Goal: Transaction & Acquisition: Book appointment/travel/reservation

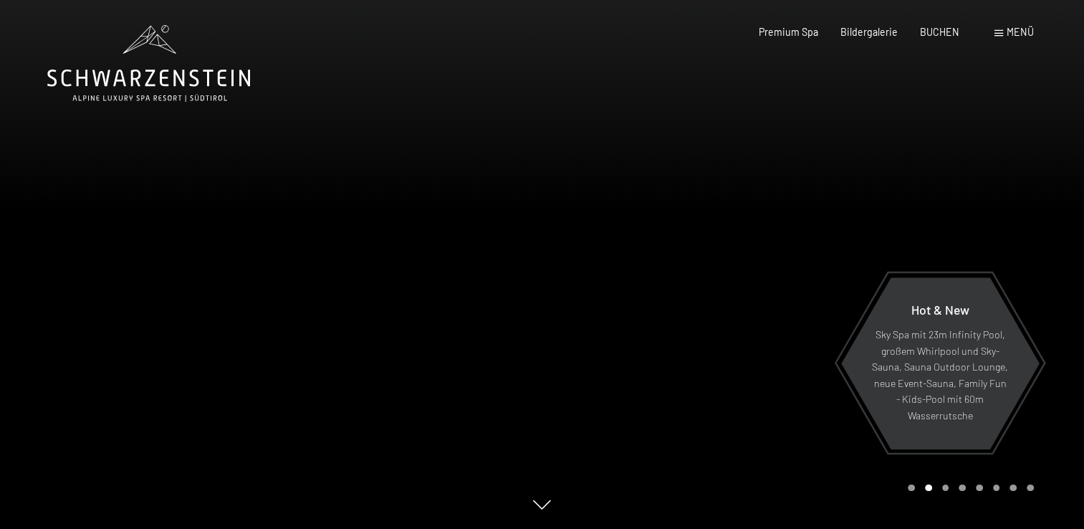
click at [1008, 38] on span "Menü" at bounding box center [1019, 32] width 27 height 12
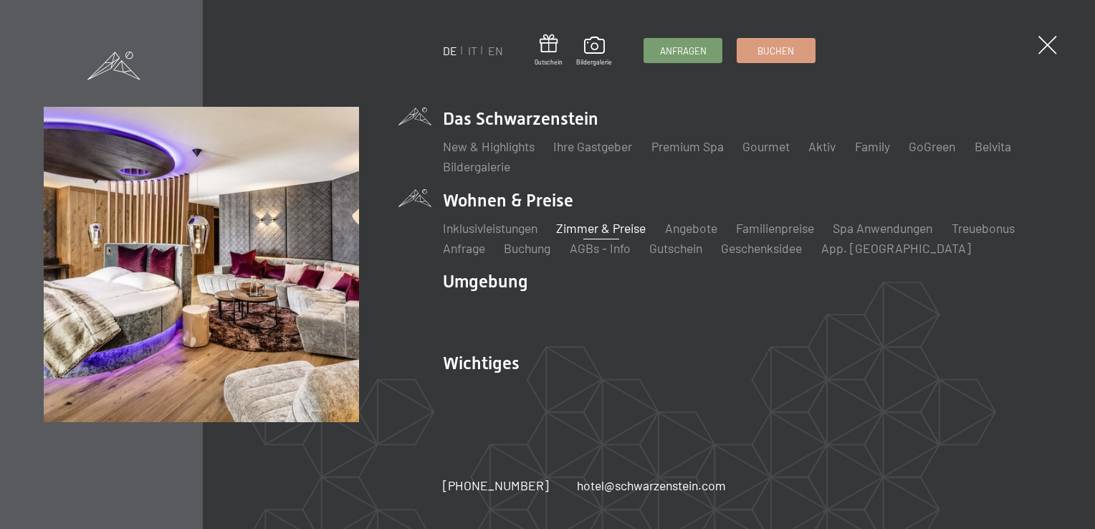
click at [579, 233] on link "Zimmer & Preise" at bounding box center [601, 228] width 90 height 16
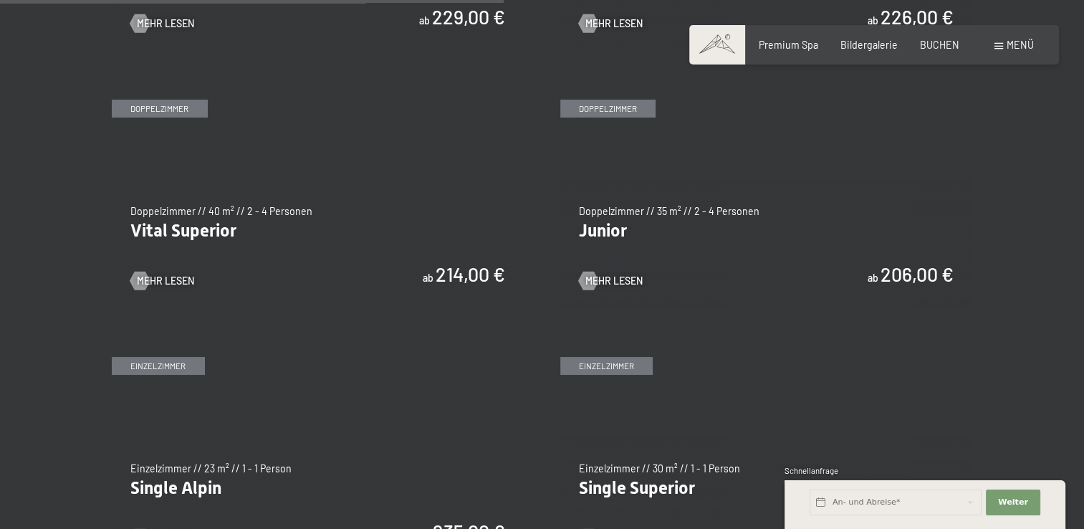
scroll to position [1791, 0]
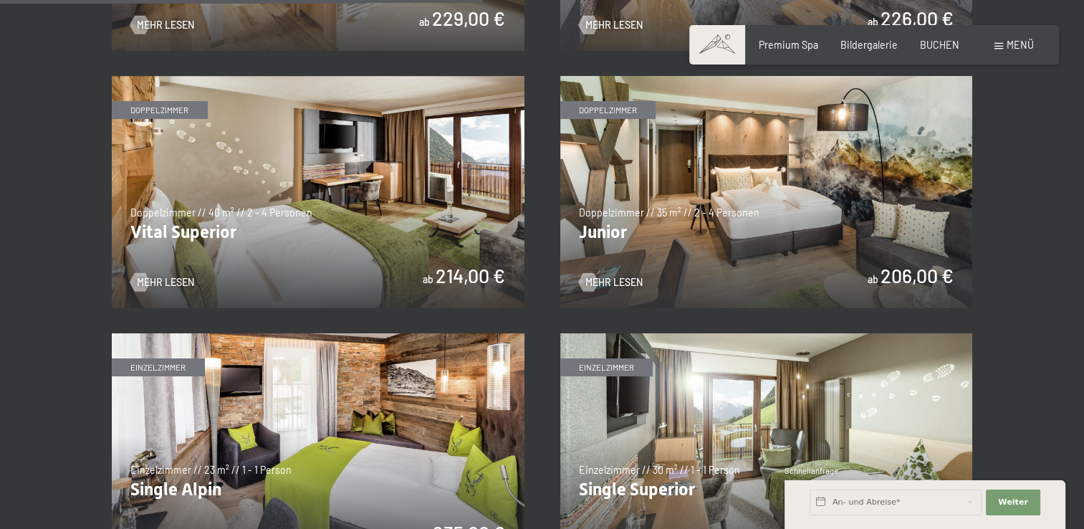
click at [713, 196] on img at bounding box center [766, 192] width 413 height 232
click at [403, 202] on img at bounding box center [318, 192] width 413 height 232
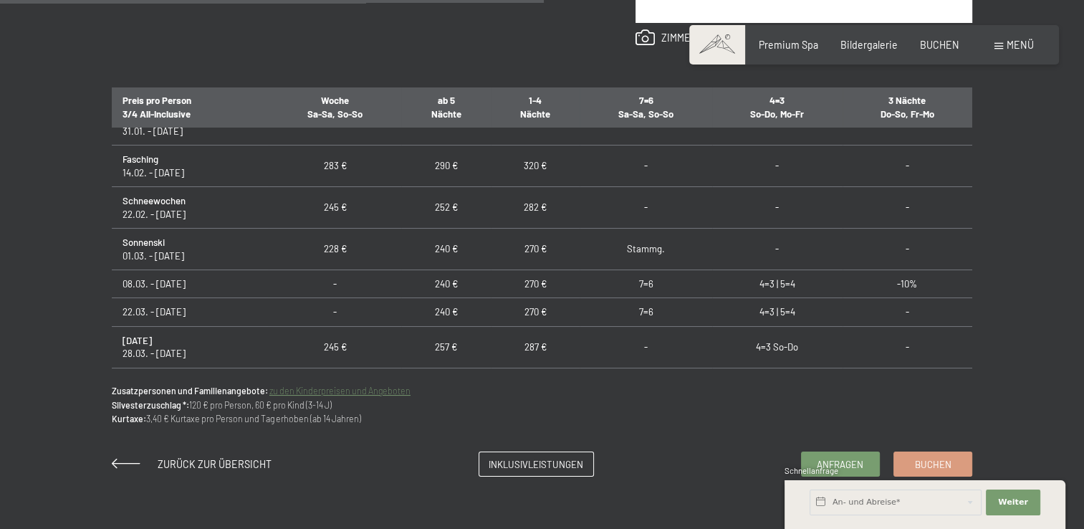
scroll to position [358, 0]
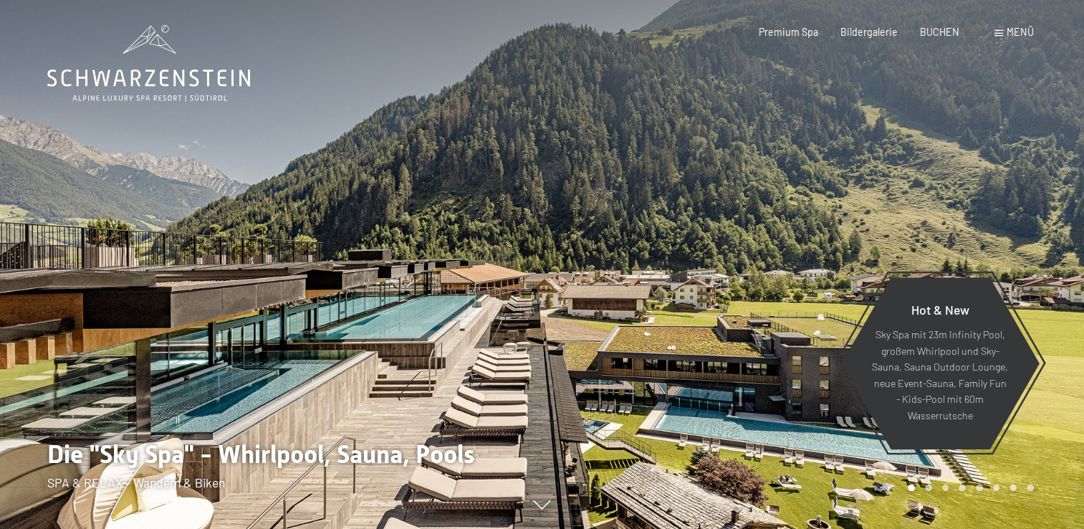
click at [1017, 37] on span "Menü" at bounding box center [1019, 32] width 27 height 12
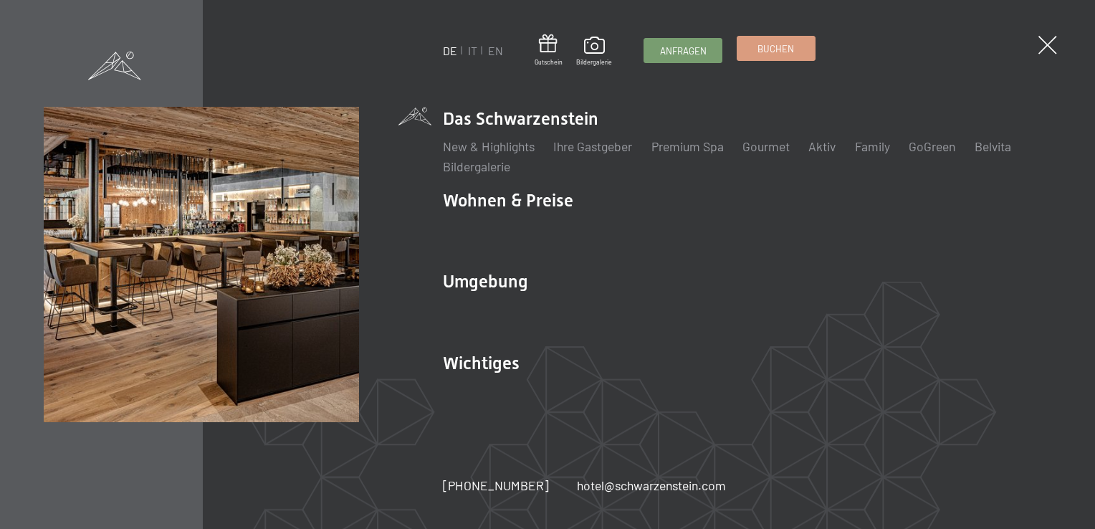
click at [789, 47] on span "Buchen" at bounding box center [775, 48] width 37 height 13
click at [766, 47] on span "Buchen" at bounding box center [775, 48] width 37 height 13
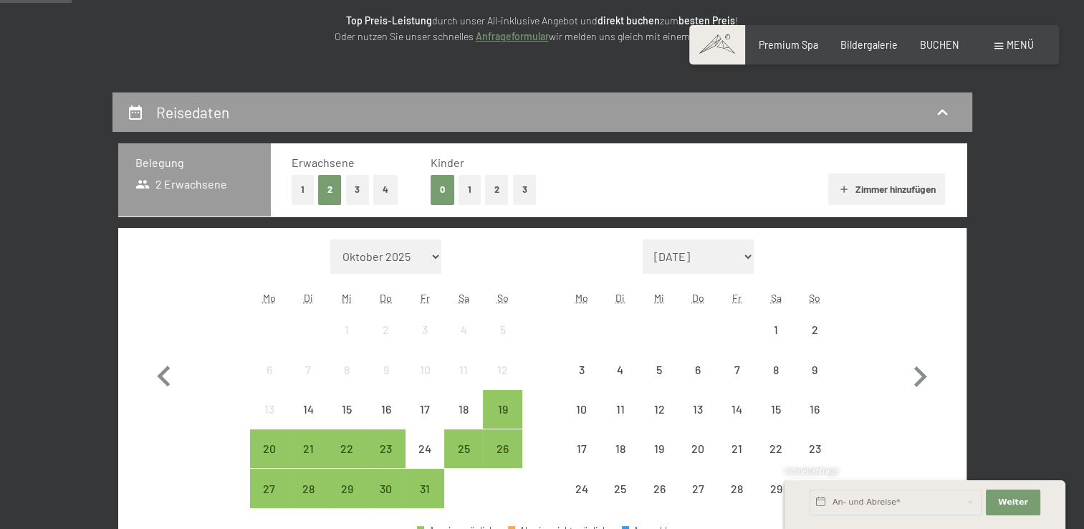
scroll to position [287, 0]
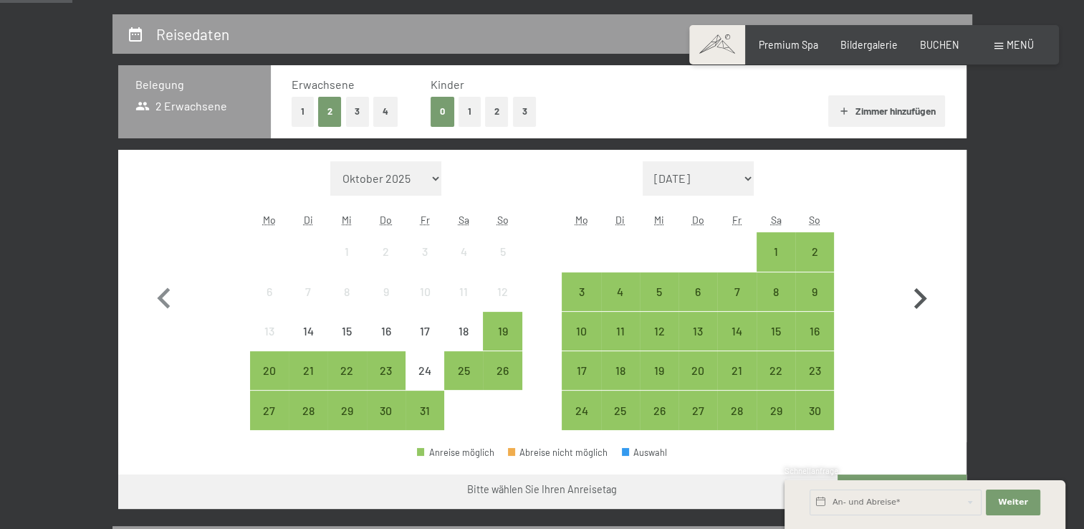
click at [925, 292] on icon "button" at bounding box center [920, 299] width 42 height 42
select select "[DATE]"
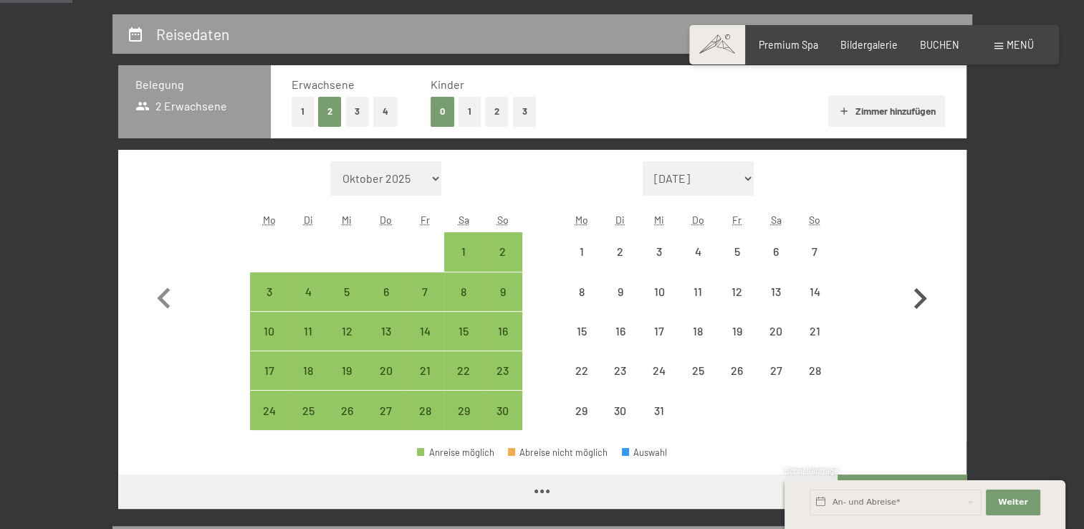
click at [925, 293] on icon "button" at bounding box center [920, 299] width 42 height 42
select select "[DATE]"
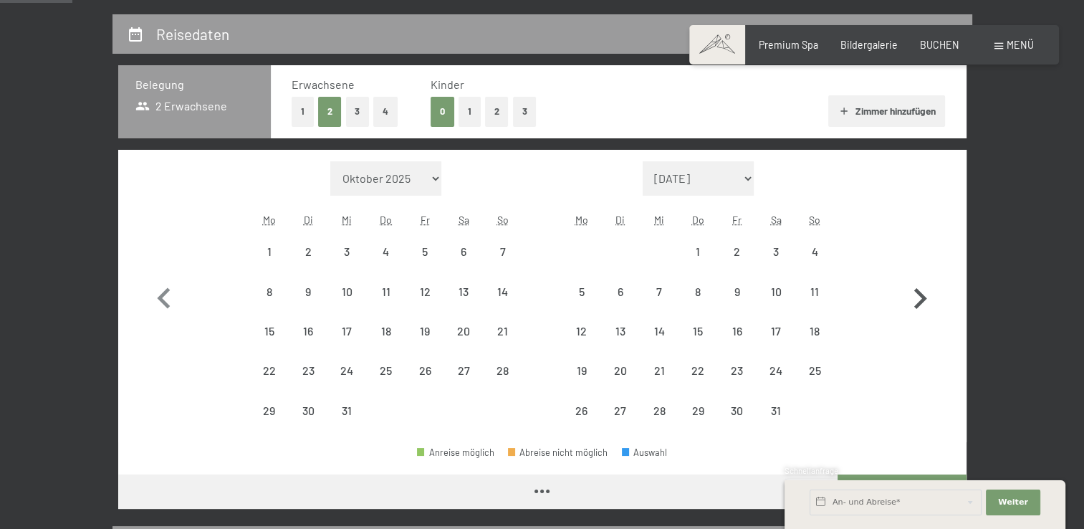
click at [925, 293] on icon "button" at bounding box center [920, 299] width 42 height 42
select select "[DATE]"
click at [925, 293] on icon "button" at bounding box center [920, 299] width 42 height 42
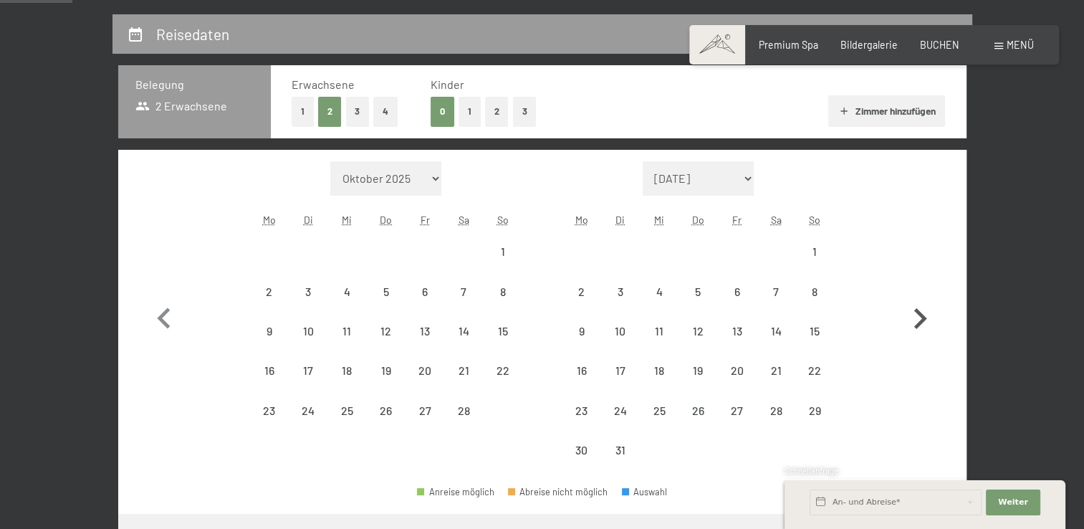
select select "[DATE]"
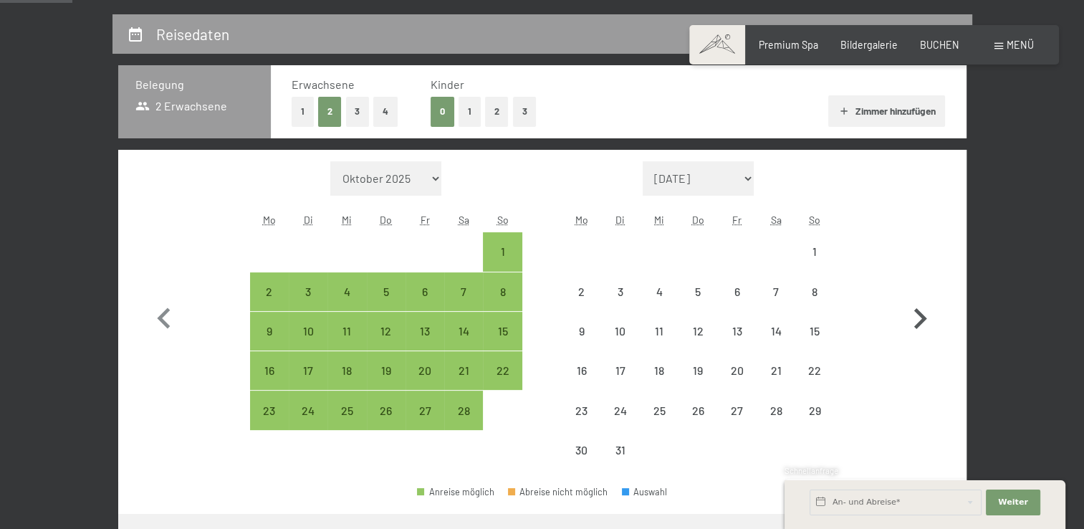
select select "[DATE]"
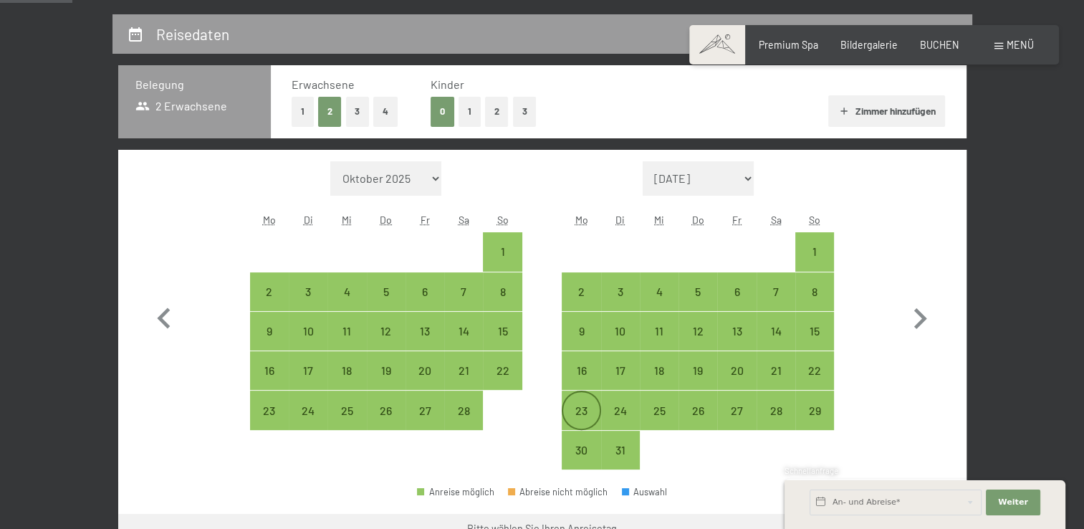
click at [585, 408] on div "23" at bounding box center [581, 423] width 36 height 36
select select "[DATE]"
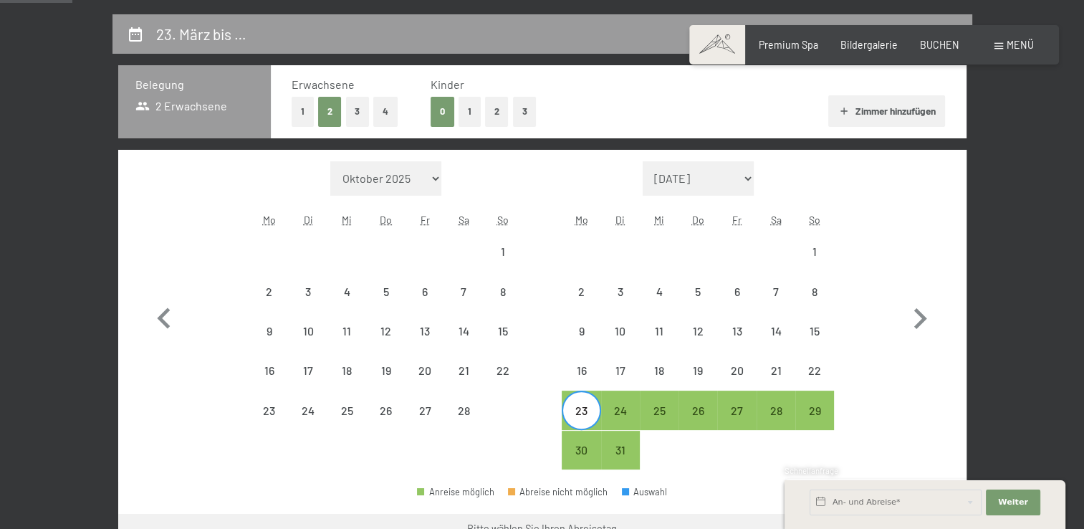
click at [585, 408] on div "23" at bounding box center [581, 423] width 36 height 36
select select "[DATE]"
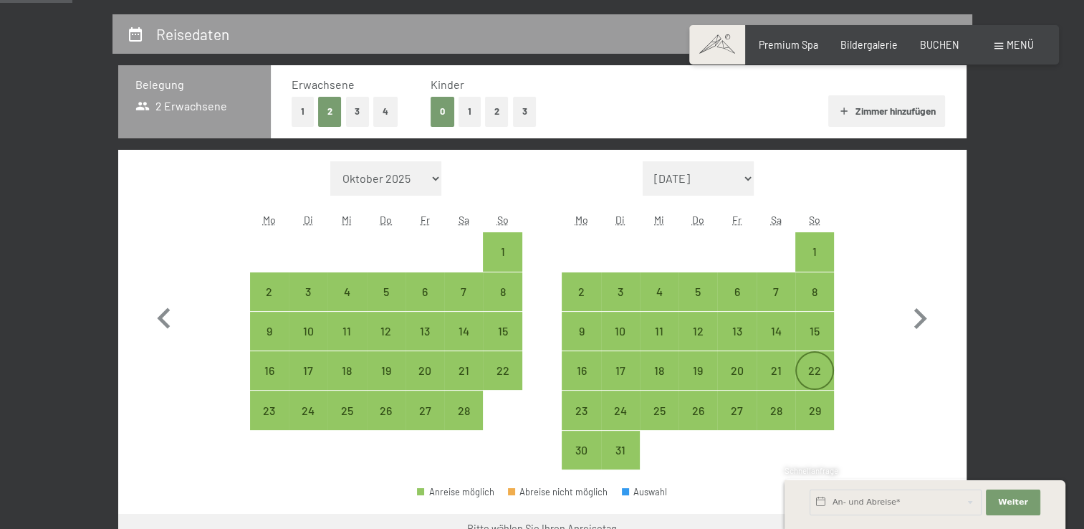
click at [811, 372] on div "22" at bounding box center [815, 383] width 36 height 36
select select "[DATE]"
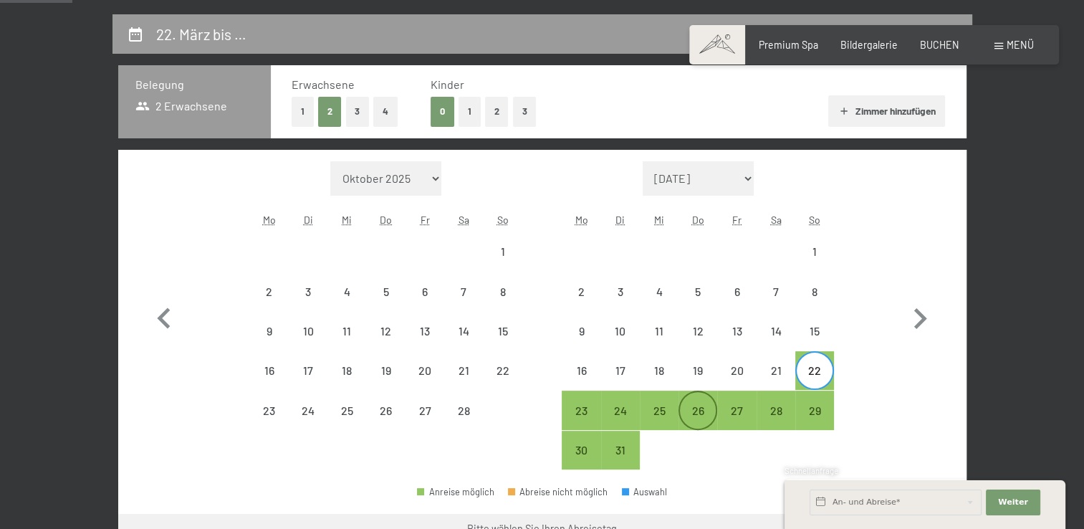
click at [696, 411] on div "26" at bounding box center [698, 423] width 36 height 36
select select "[DATE]"
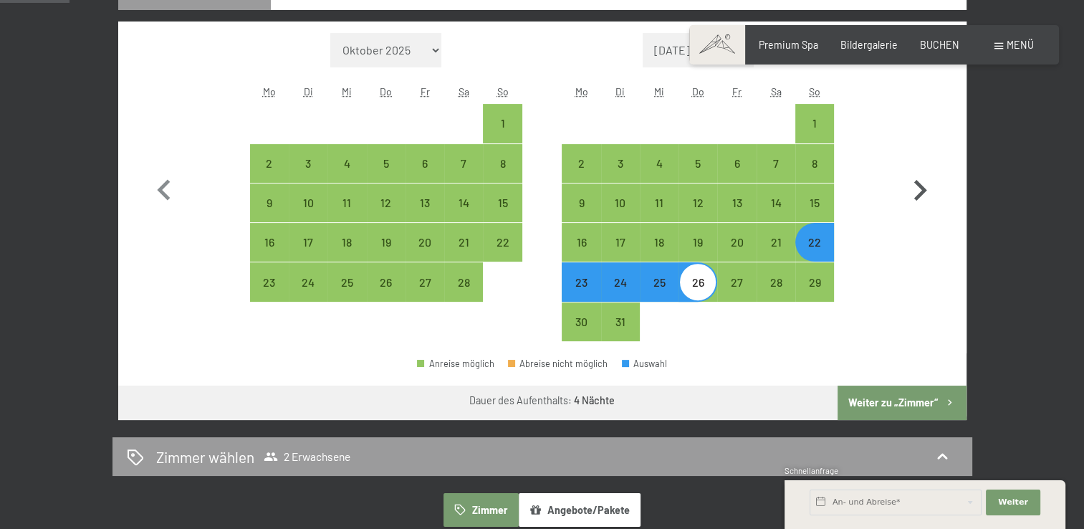
scroll to position [430, 0]
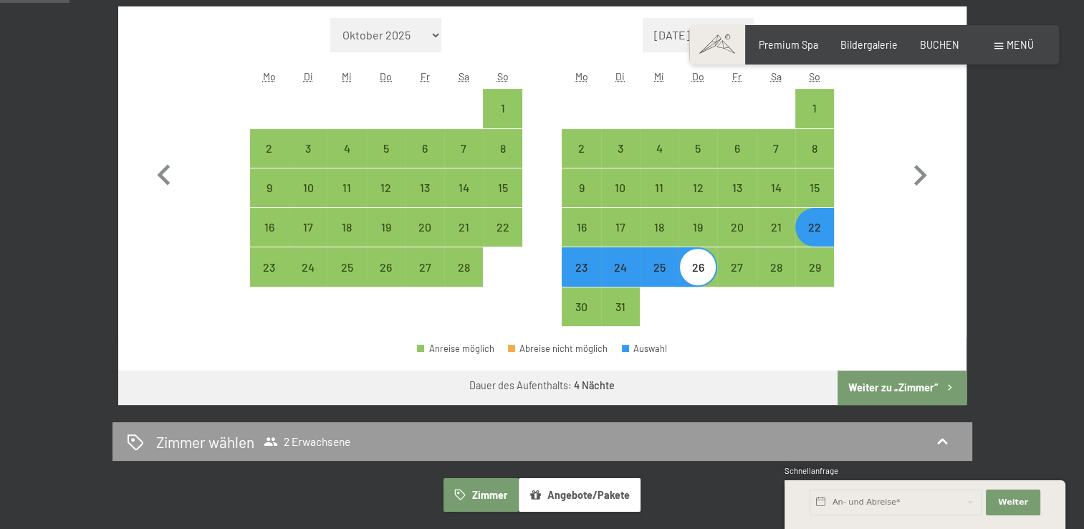
click at [902, 388] on button "Weiter zu „Zimmer“" at bounding box center [901, 387] width 128 height 34
select select "[DATE]"
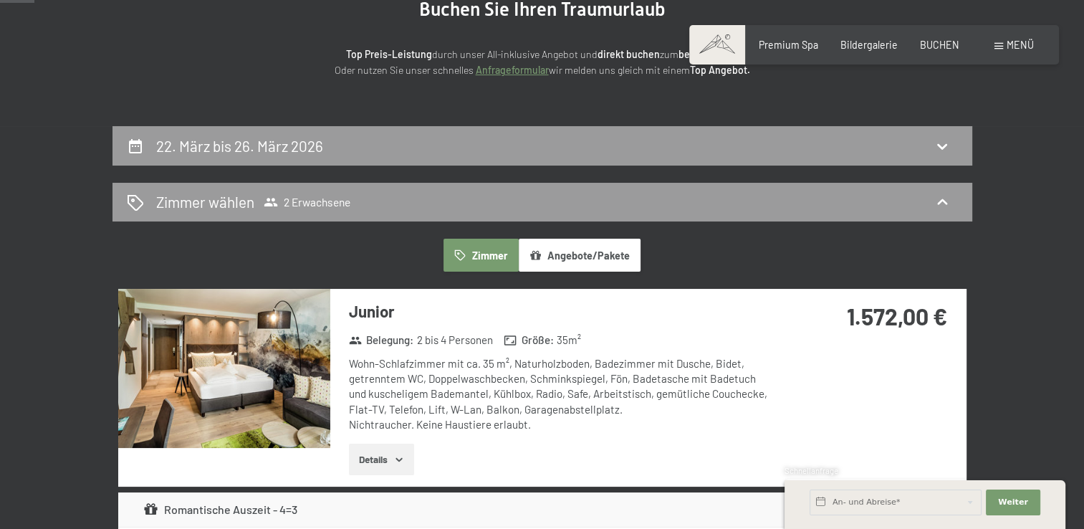
scroll to position [229, 0]
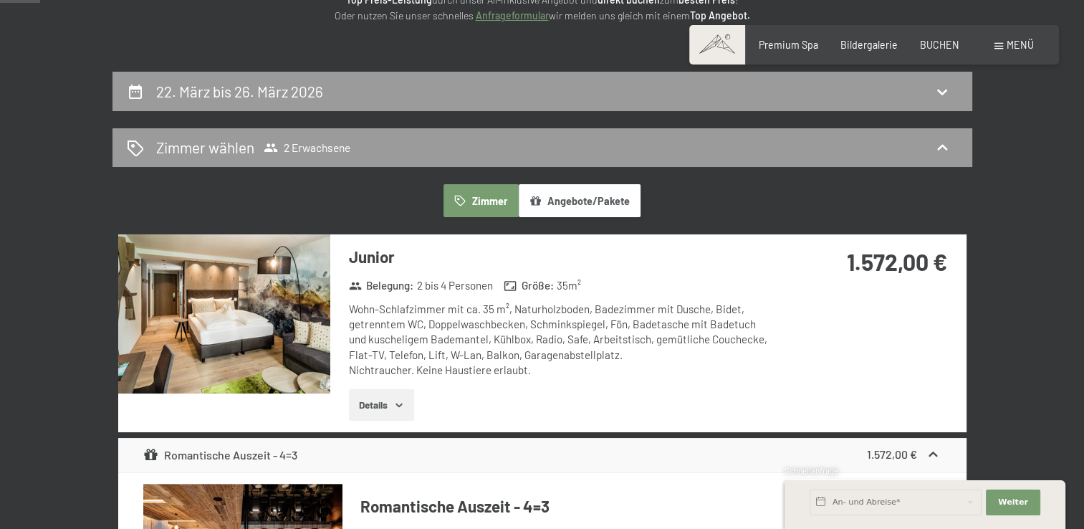
click at [400, 405] on icon "button" at bounding box center [398, 405] width 6 height 4
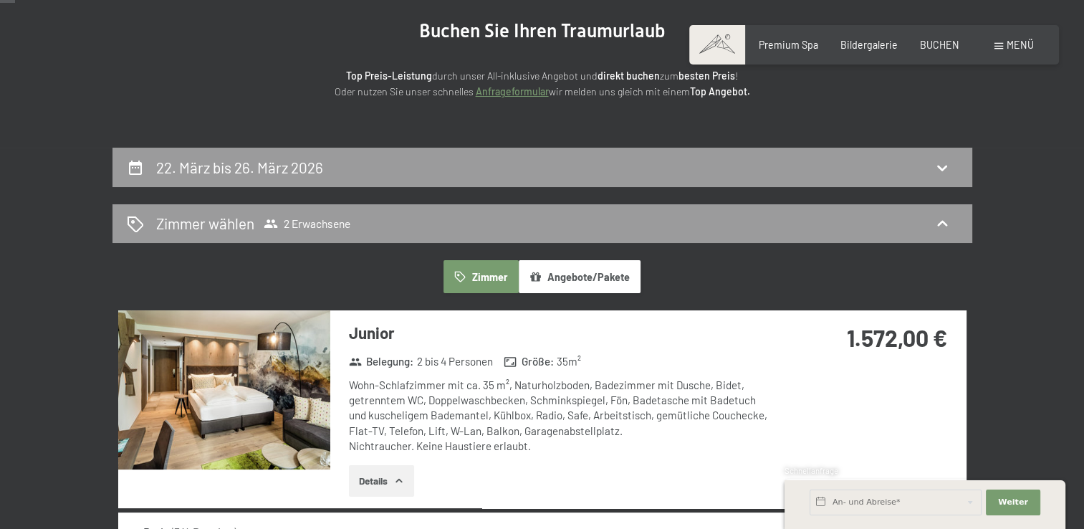
scroll to position [86, 0]
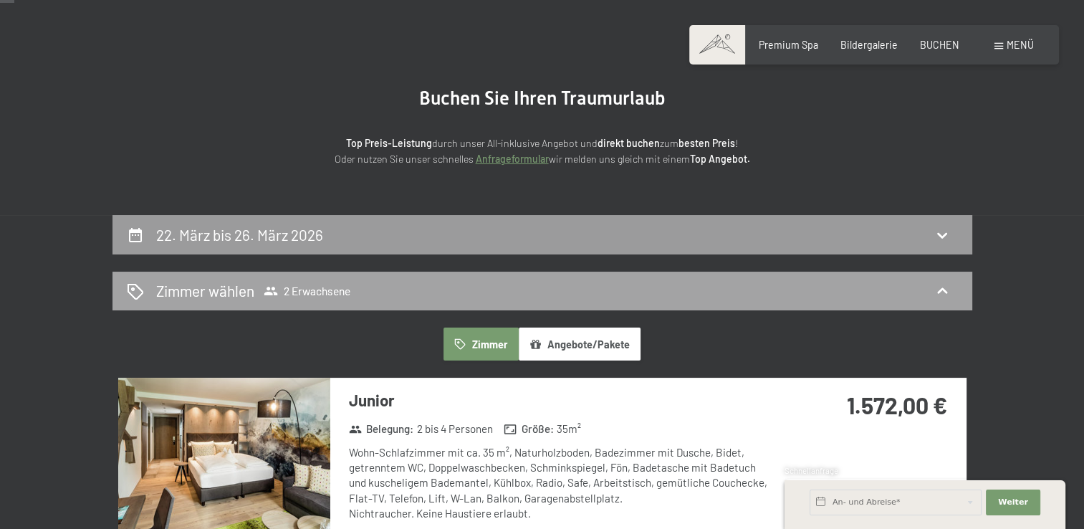
click at [946, 290] on icon at bounding box center [941, 290] width 17 height 17
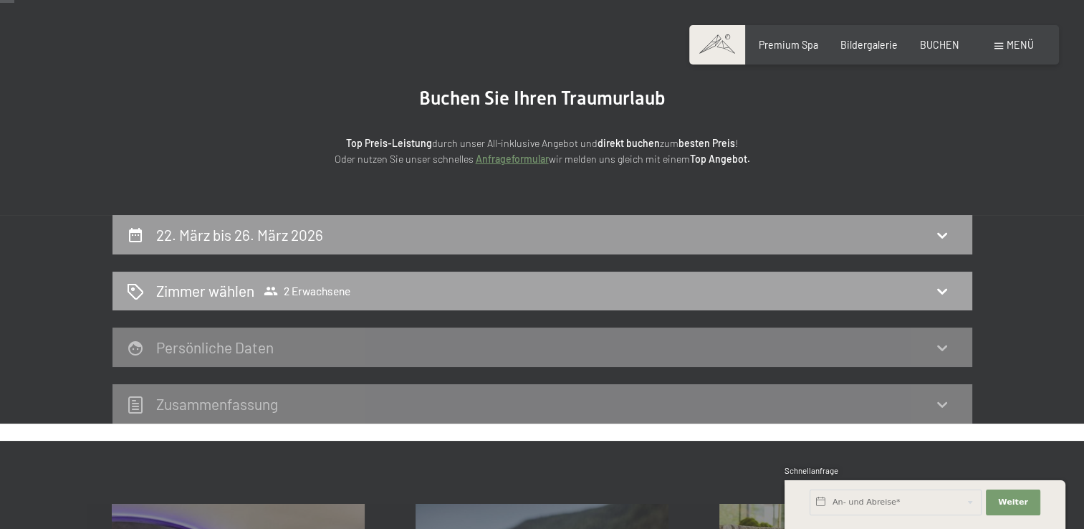
click at [942, 290] on icon at bounding box center [941, 290] width 17 height 17
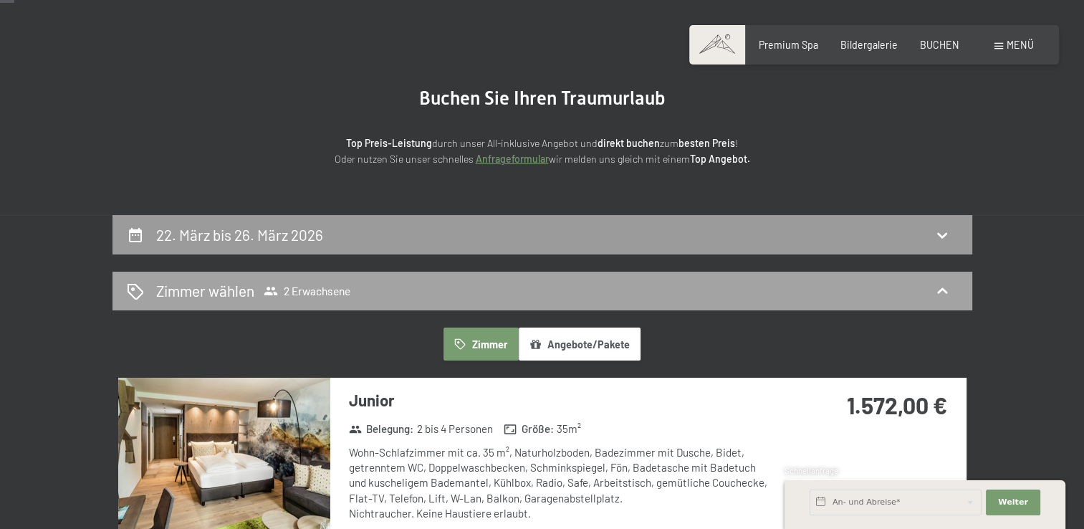
click at [942, 290] on icon at bounding box center [942, 291] width 10 height 6
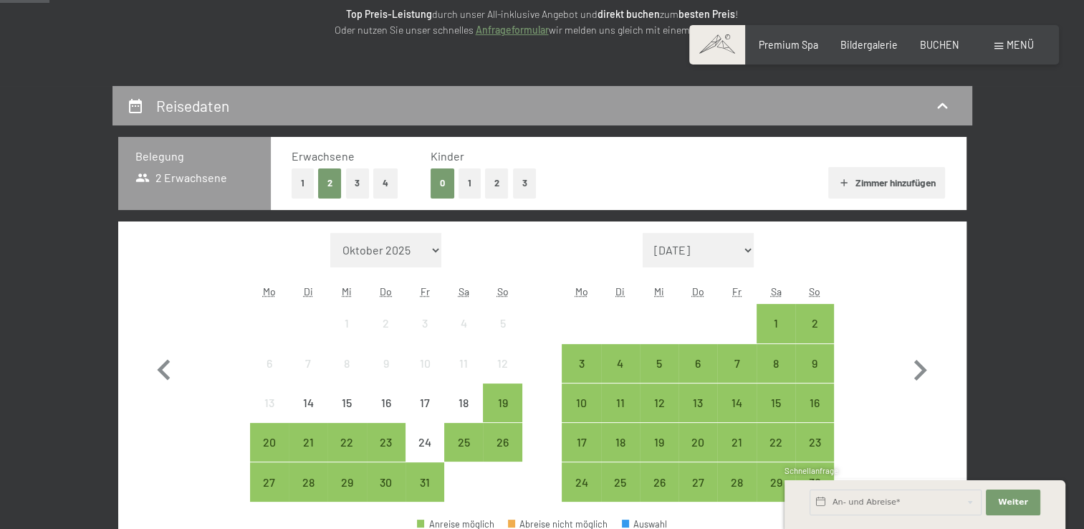
scroll to position [287, 0]
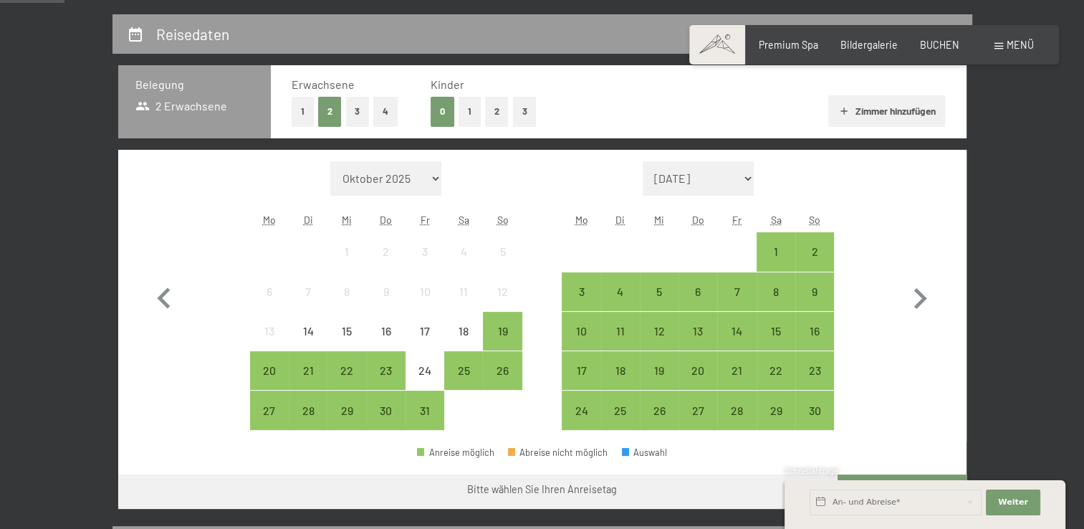
click at [352, 115] on button "3" at bounding box center [358, 111] width 24 height 29
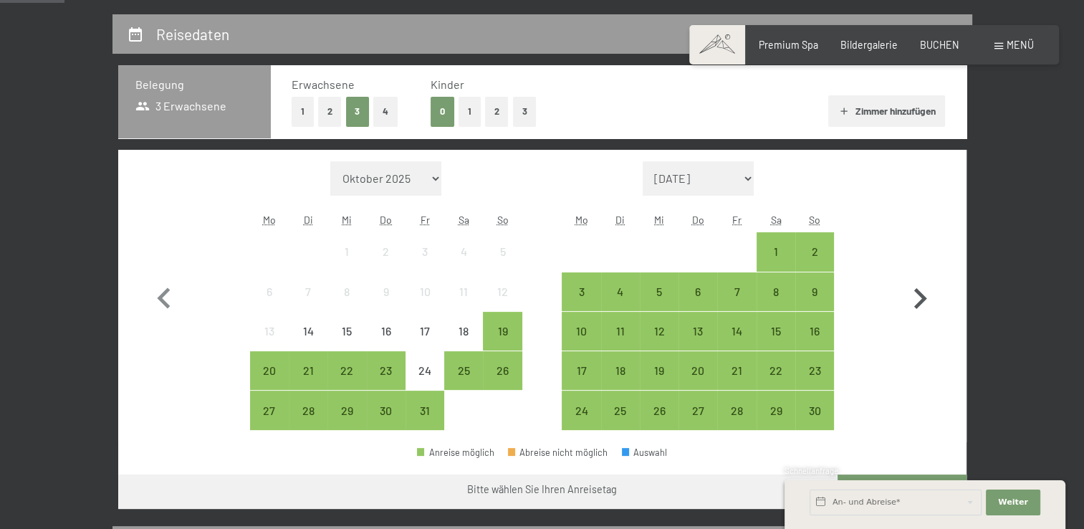
click at [920, 295] on icon "button" at bounding box center [920, 298] width 13 height 21
select select "[DATE]"
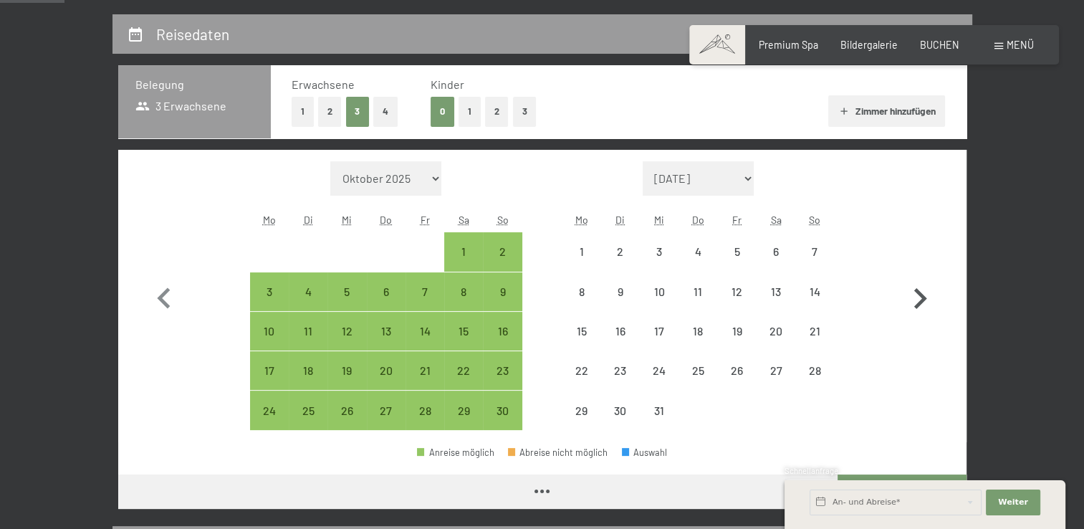
click at [920, 295] on icon "button" at bounding box center [920, 298] width 13 height 21
select select "[DATE]"
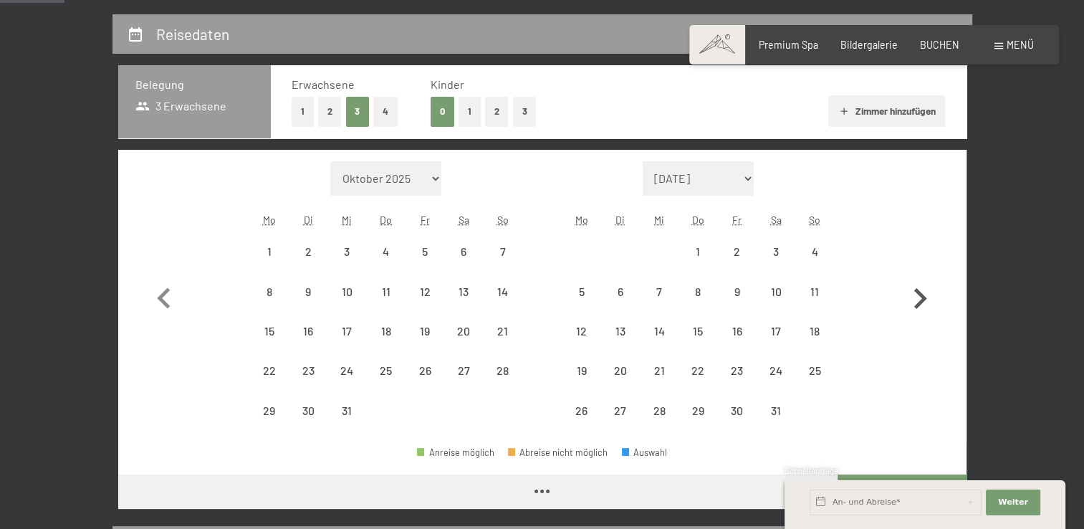
select select "[DATE]"
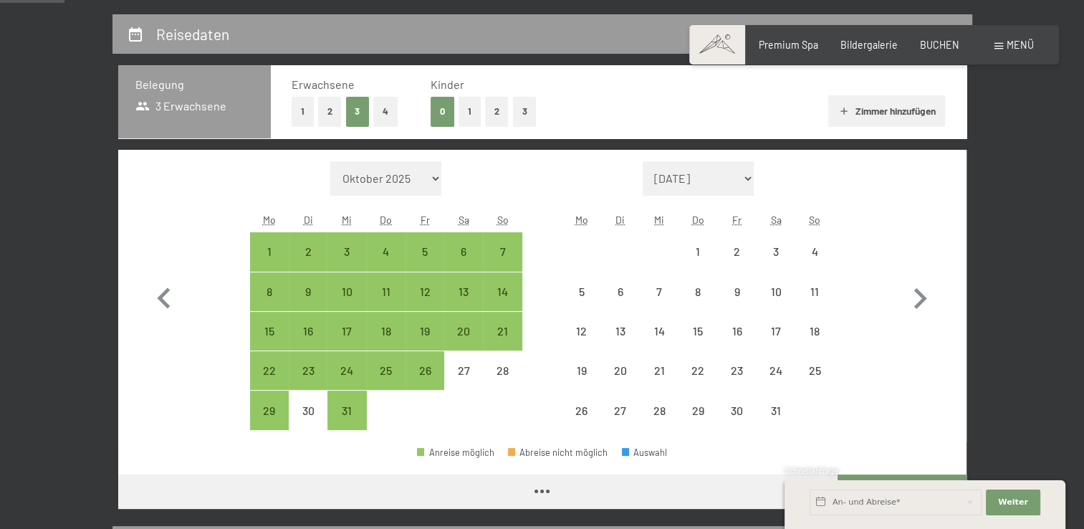
select select "[DATE]"
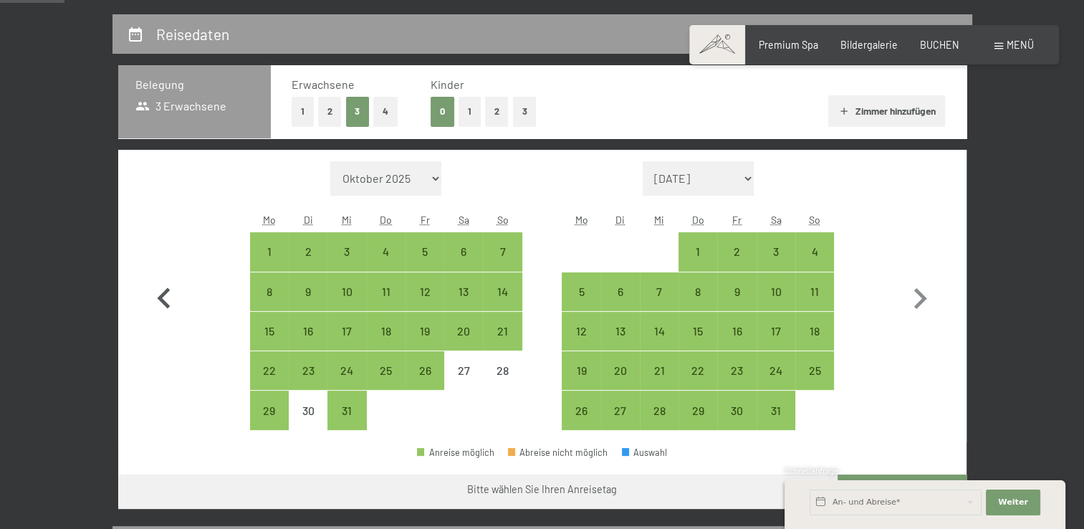
click at [168, 295] on icon "button" at bounding box center [164, 299] width 42 height 42
select select "[DATE]"
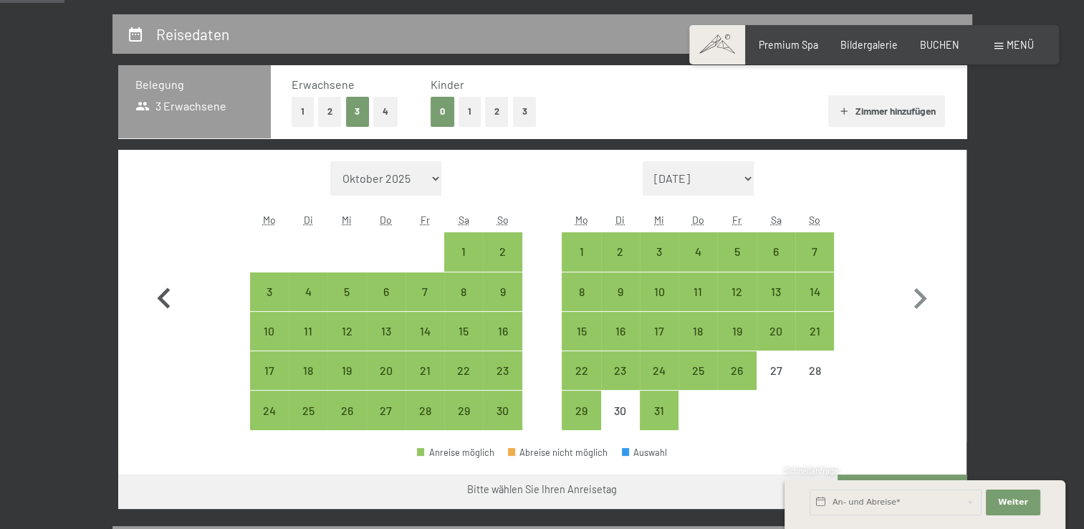
click at [168, 295] on icon "button" at bounding box center [164, 299] width 42 height 42
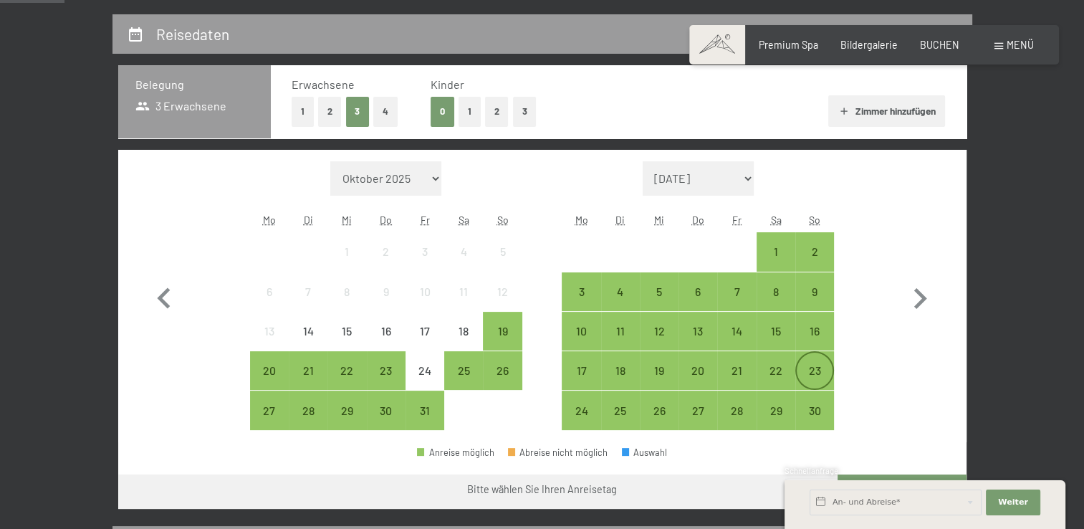
click at [812, 371] on div "23" at bounding box center [815, 383] width 36 height 36
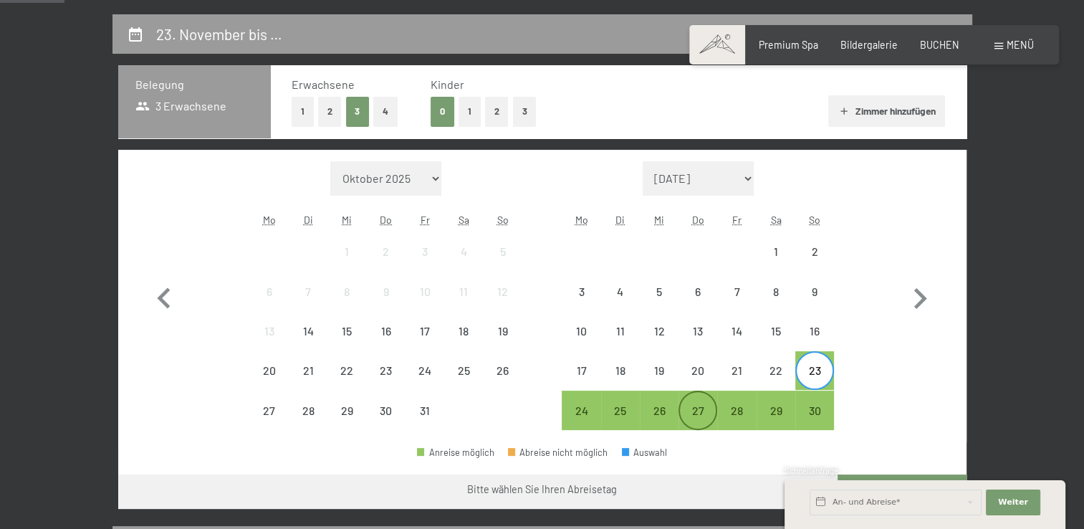
click at [700, 413] on div "27" at bounding box center [698, 423] width 36 height 36
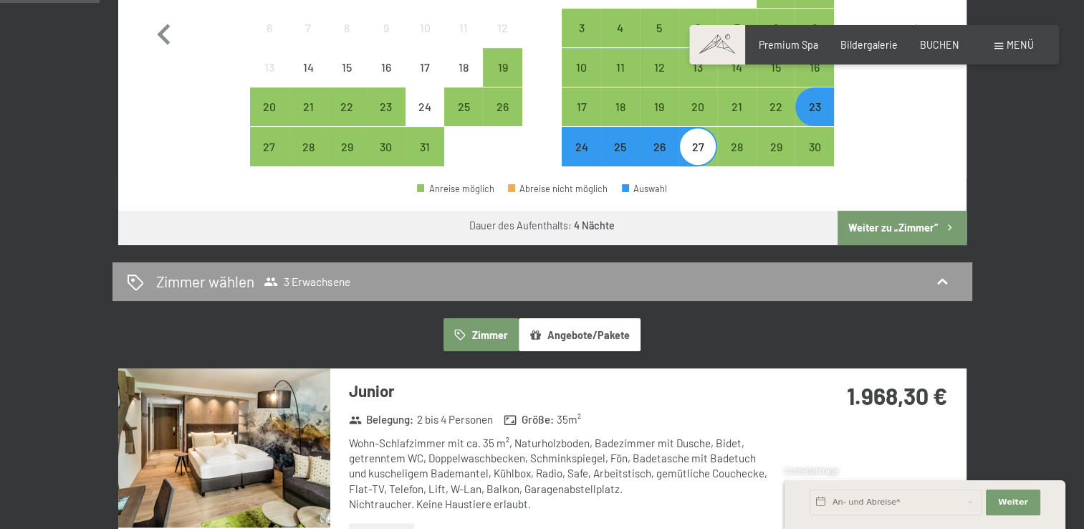
scroll to position [430, 0]
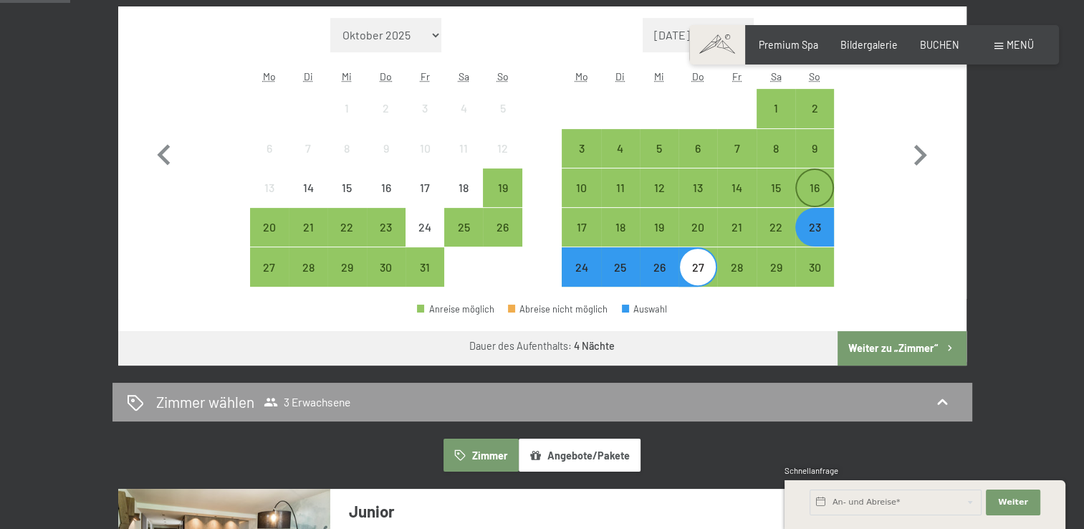
click at [819, 196] on div "16" at bounding box center [815, 200] width 36 height 36
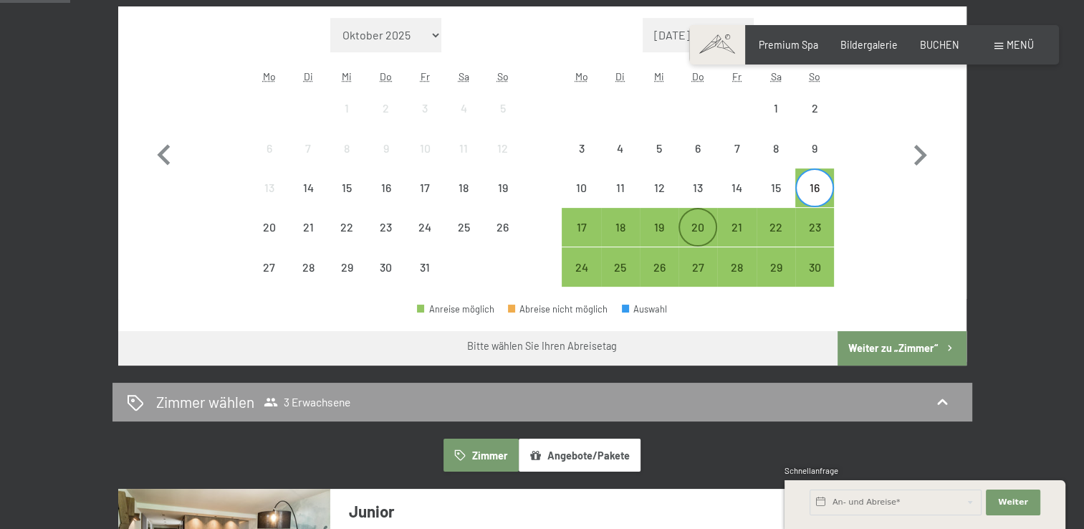
click at [693, 228] on div "20" at bounding box center [698, 239] width 36 height 36
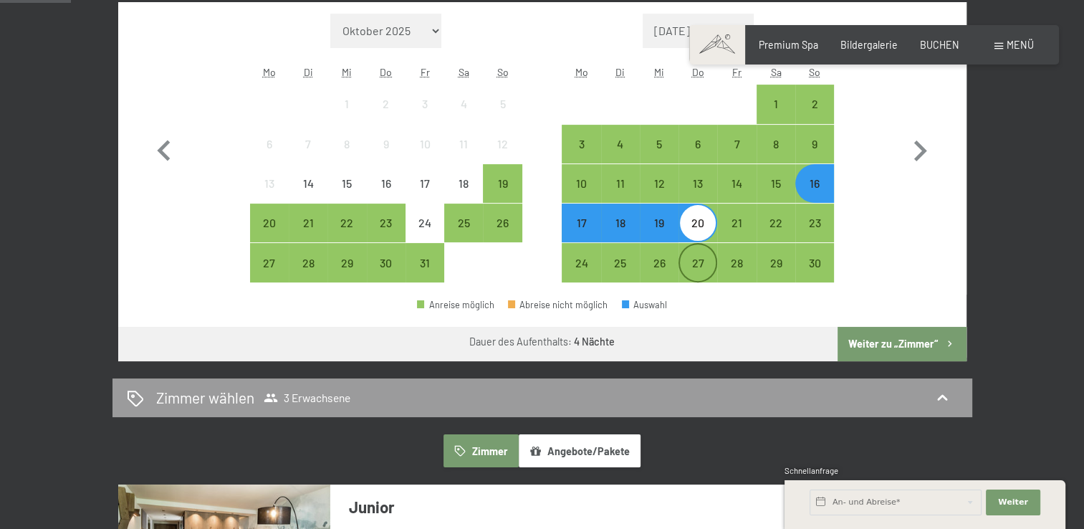
scroll to position [287, 0]
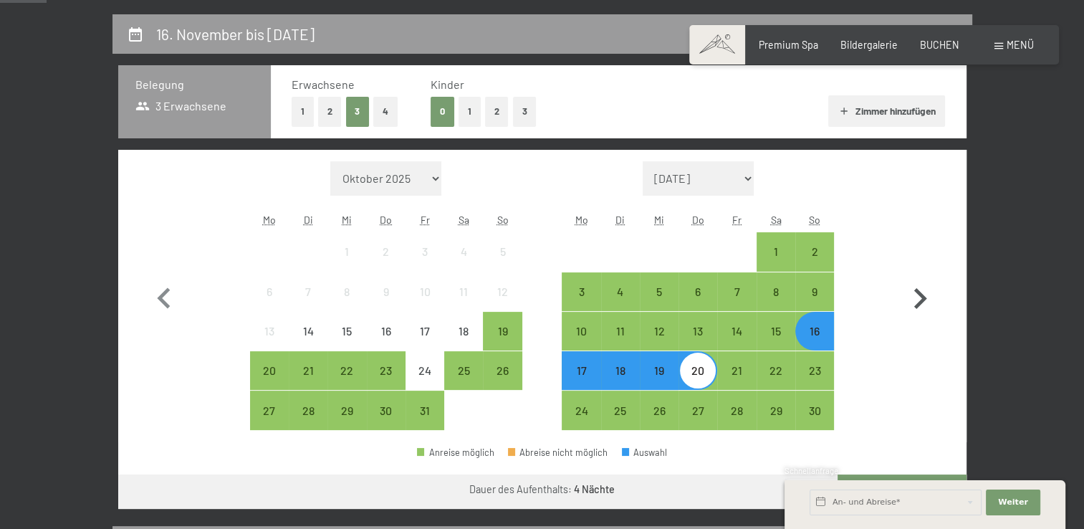
click at [918, 298] on icon "button" at bounding box center [920, 299] width 42 height 42
select select "[DATE]"
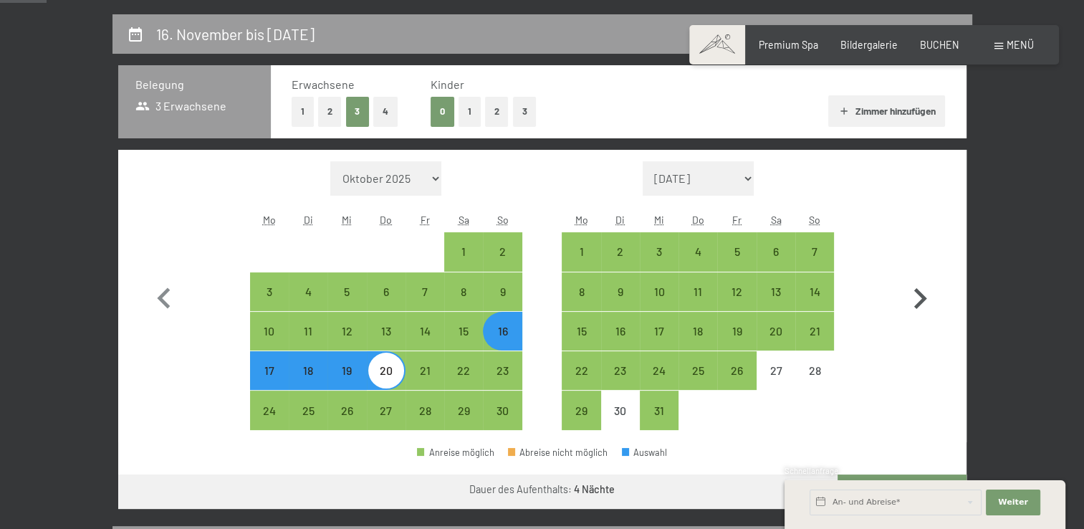
click at [918, 298] on icon "button" at bounding box center [920, 299] width 42 height 42
select select "[DATE]"
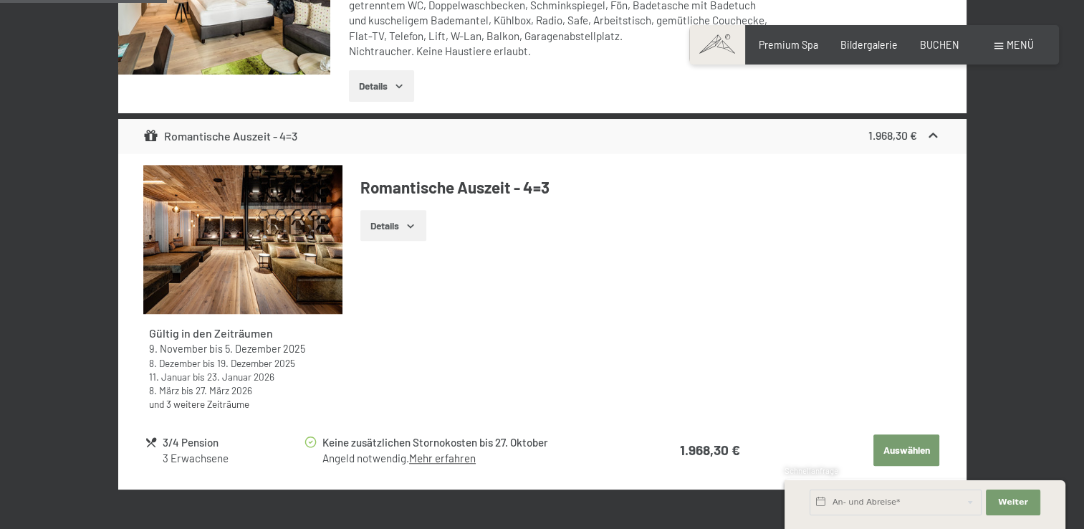
scroll to position [1146, 0]
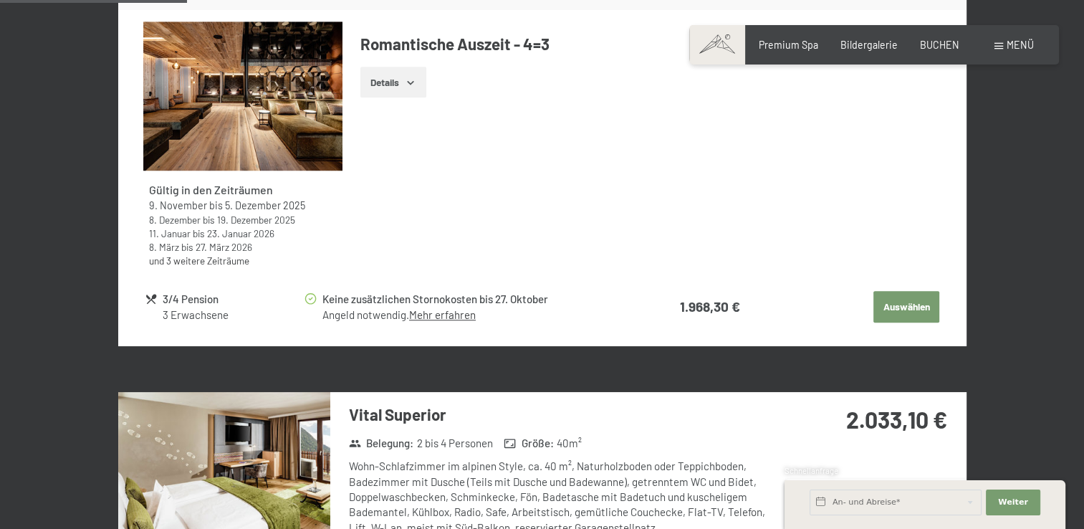
click at [218, 260] on link "und 3 weitere Zeiträume" at bounding box center [199, 260] width 100 height 12
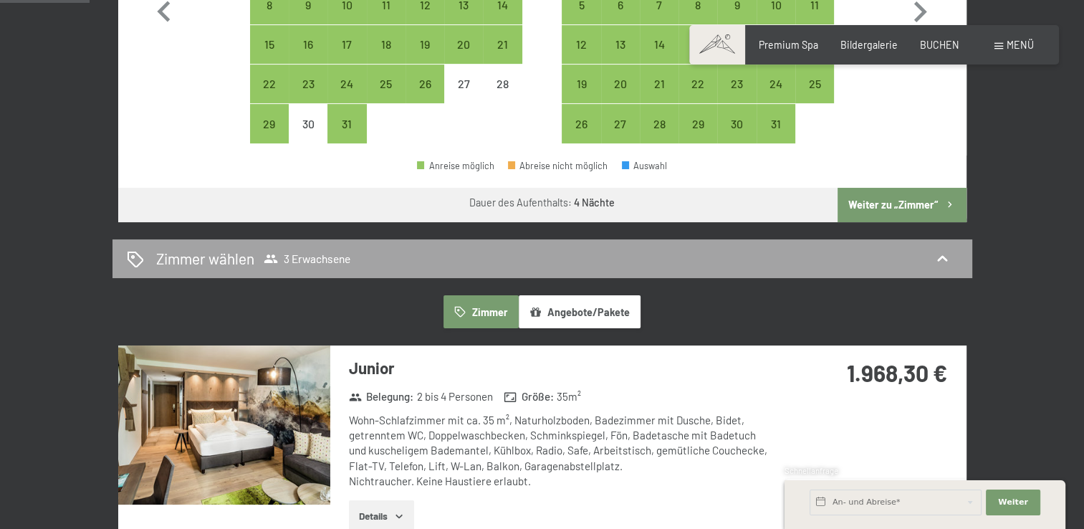
scroll to position [358, 0]
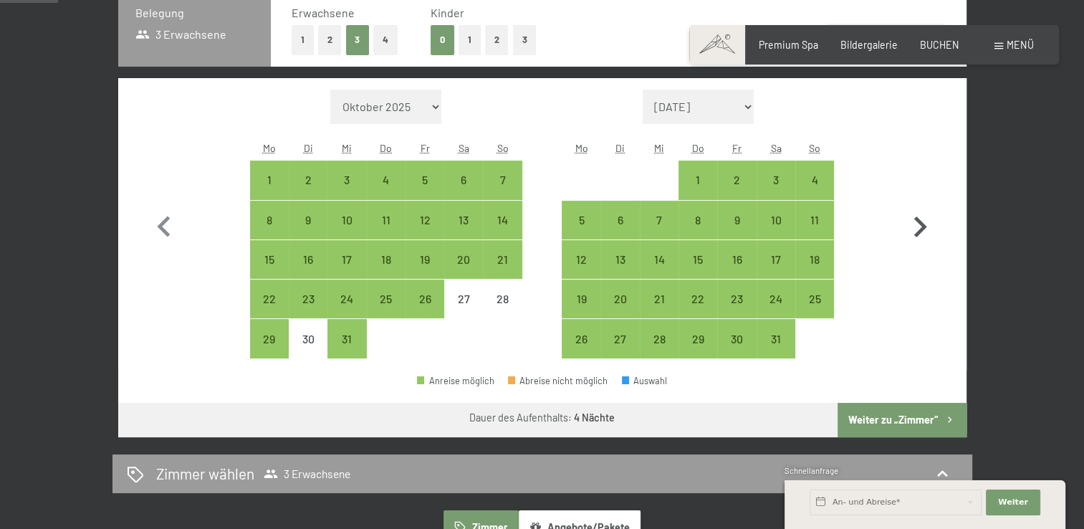
click at [911, 233] on icon "button" at bounding box center [920, 227] width 42 height 42
select select "[DATE]"
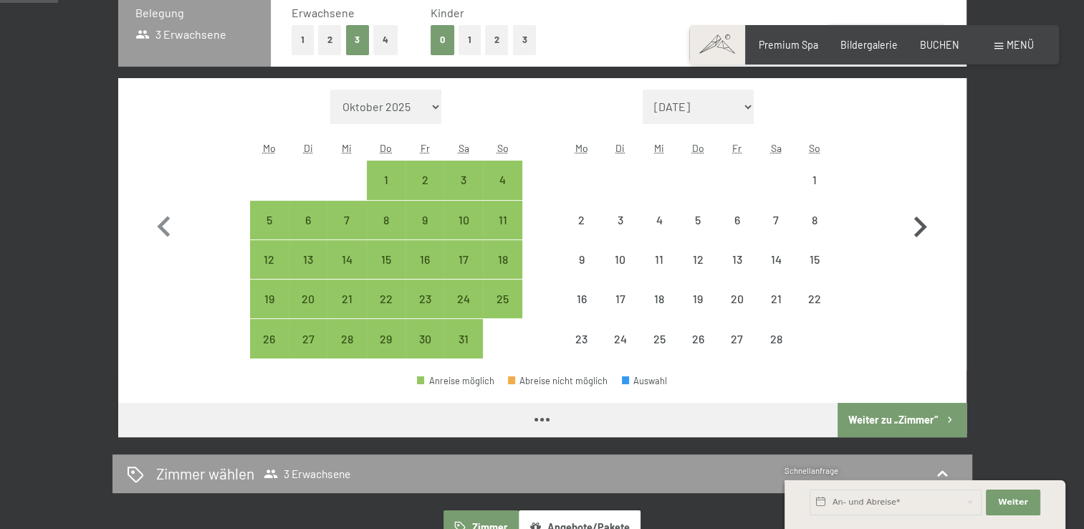
click at [911, 233] on icon "button" at bounding box center [920, 227] width 42 height 42
select select "[DATE]"
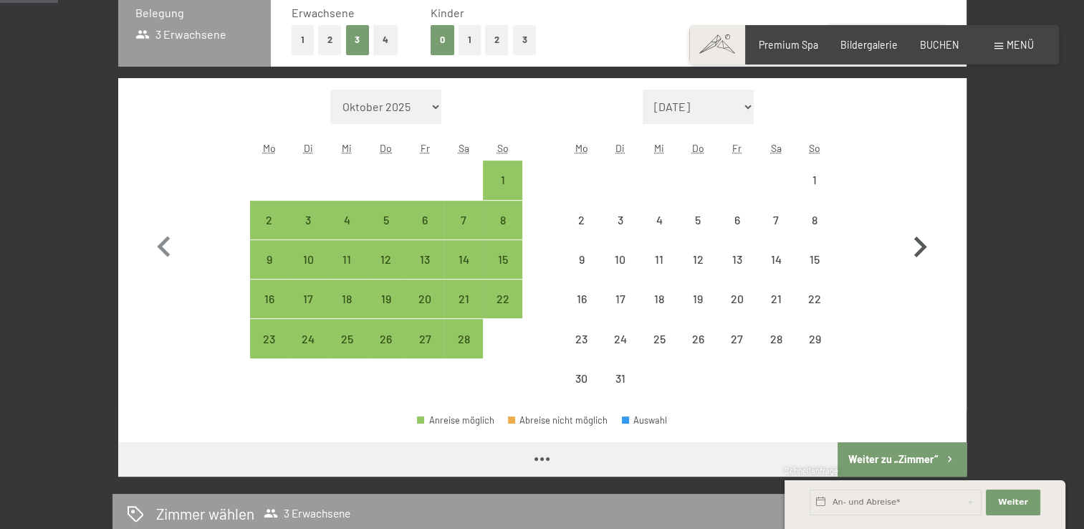
click at [911, 233] on icon "button" at bounding box center [920, 247] width 42 height 42
select select "[DATE]"
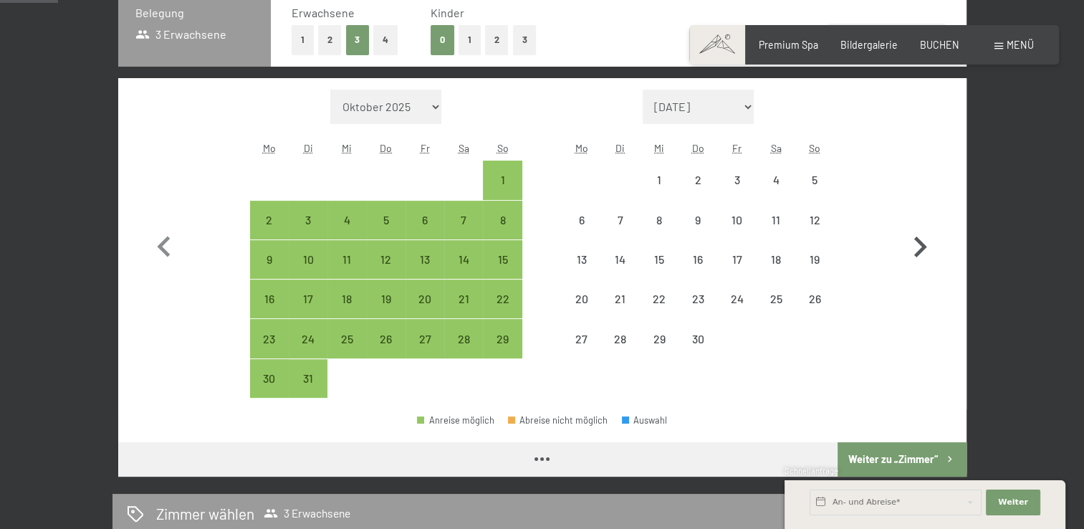
select select "[DATE]"
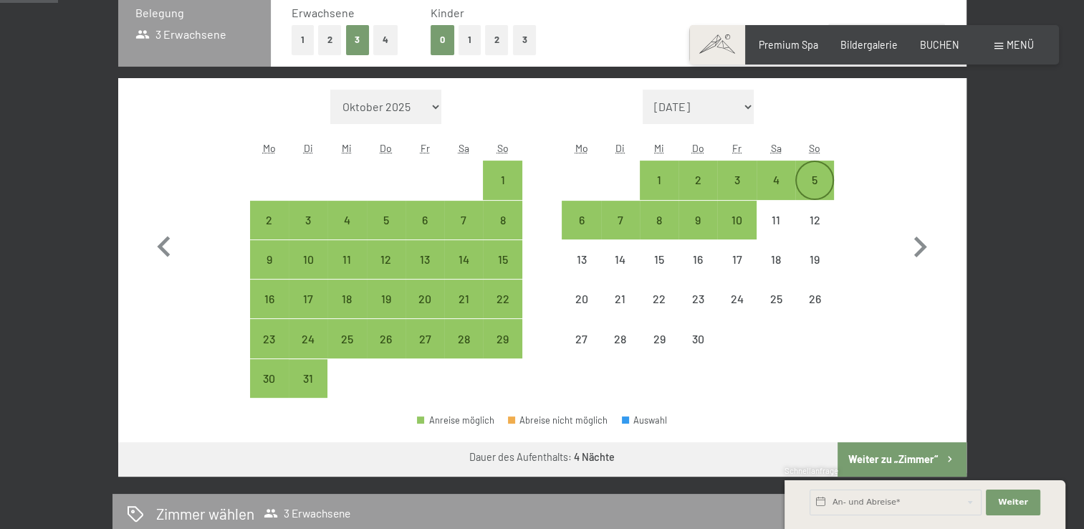
click at [822, 185] on div "5" at bounding box center [815, 192] width 36 height 36
select select "[DATE]"
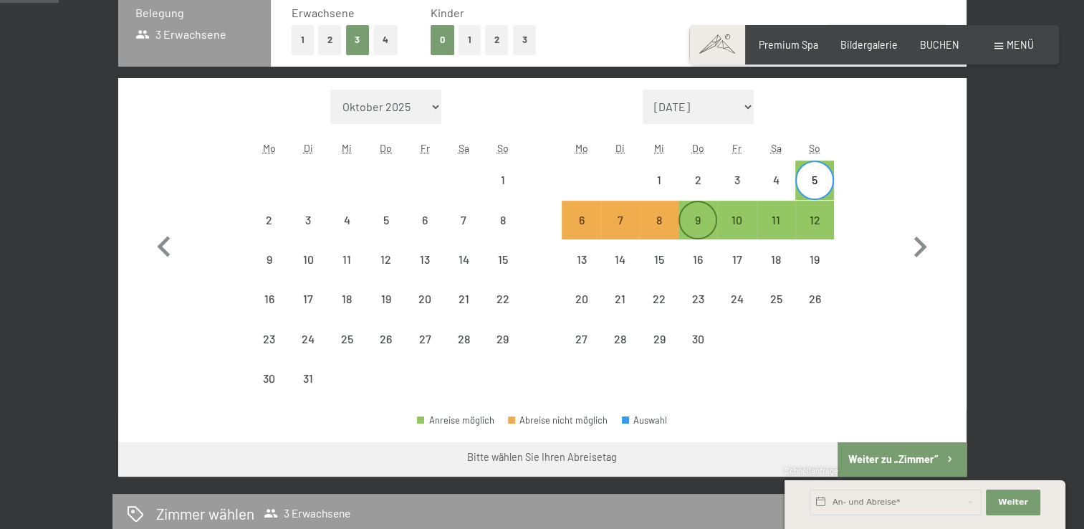
click at [705, 225] on div "9" at bounding box center [698, 232] width 36 height 36
select select "[DATE]"
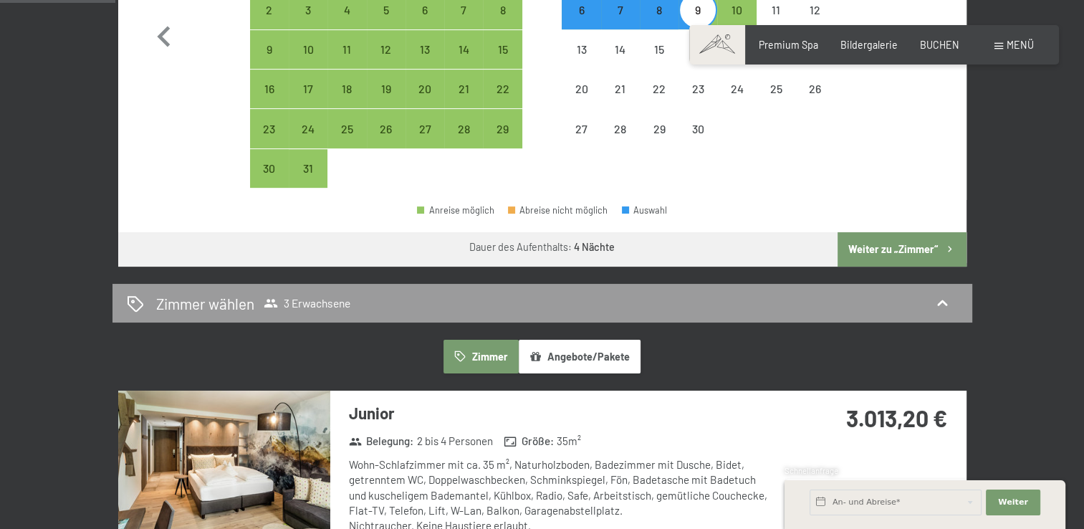
scroll to position [501, 0]
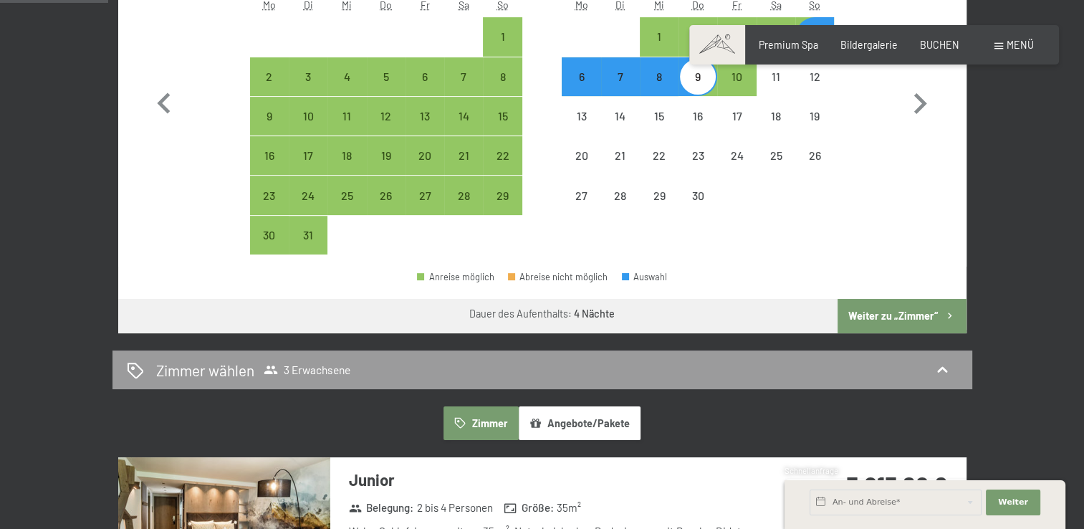
click at [577, 82] on div "6" at bounding box center [581, 89] width 36 height 36
select select "[DATE]"
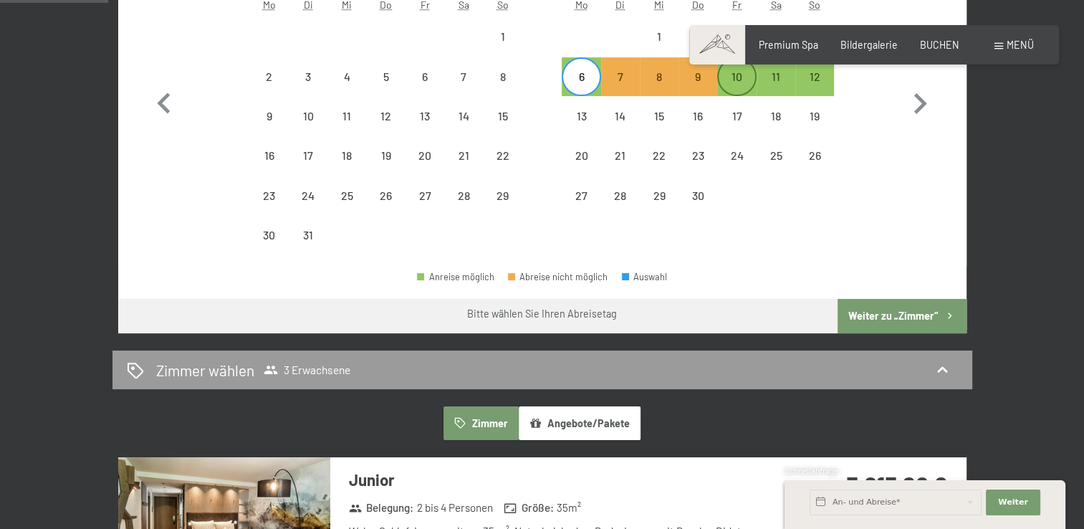
click at [736, 76] on div "10" at bounding box center [736, 89] width 36 height 36
select select "[DATE]"
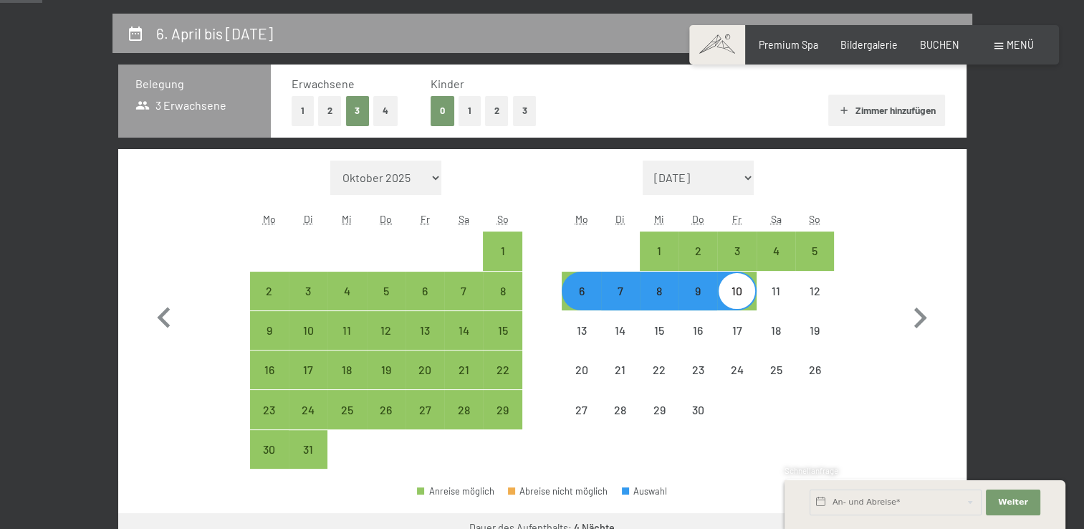
scroll to position [287, 0]
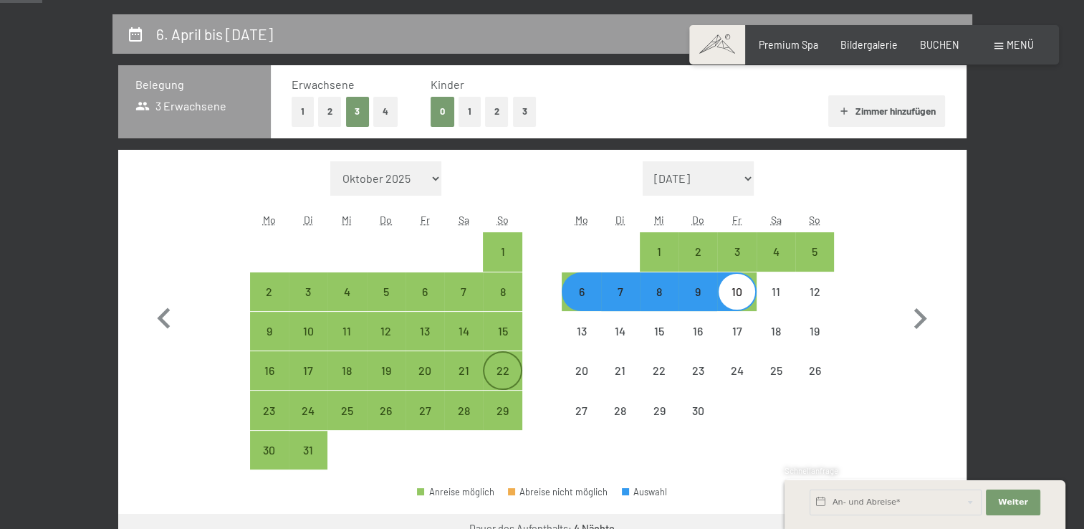
click at [504, 367] on div "22" at bounding box center [502, 383] width 36 height 36
select select "[DATE]"
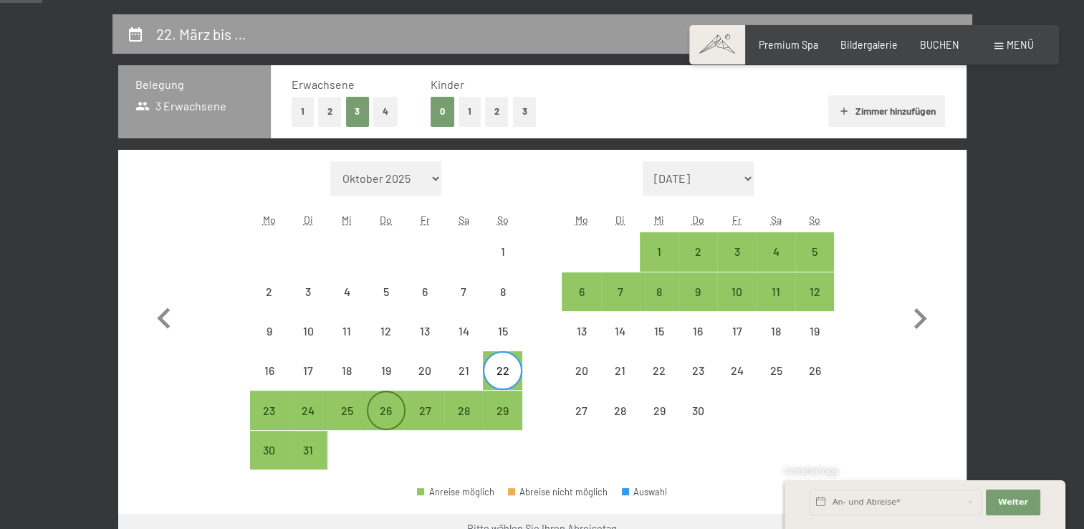
click at [386, 410] on div "26" at bounding box center [386, 423] width 36 height 36
select select "[DATE]"
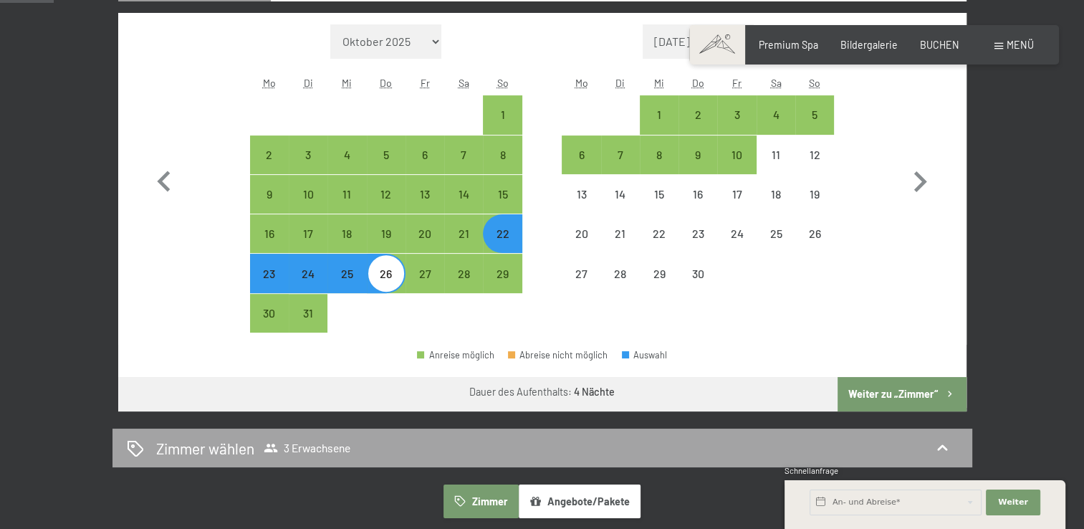
scroll to position [430, 0]
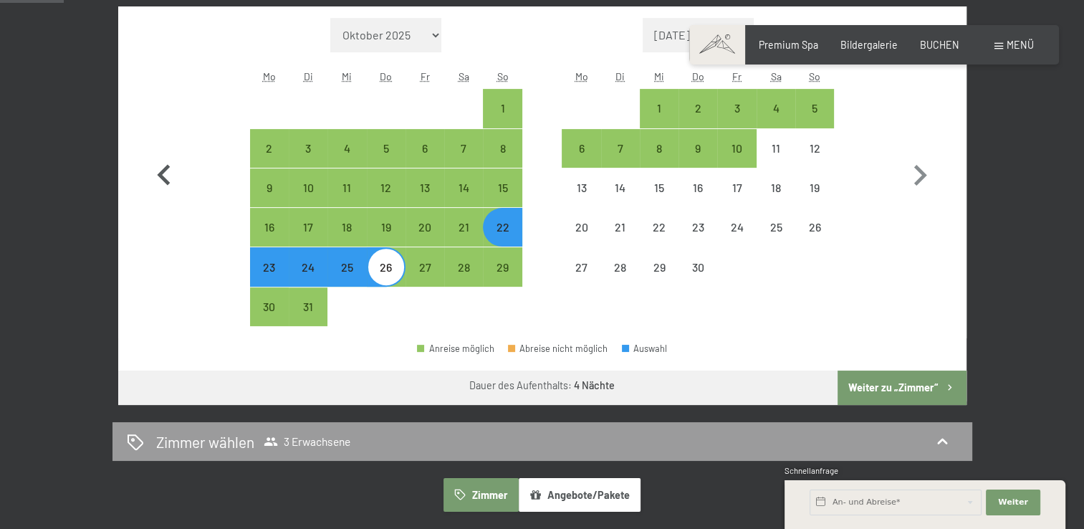
click at [163, 161] on icon "button" at bounding box center [164, 176] width 42 height 42
select select "[DATE]"
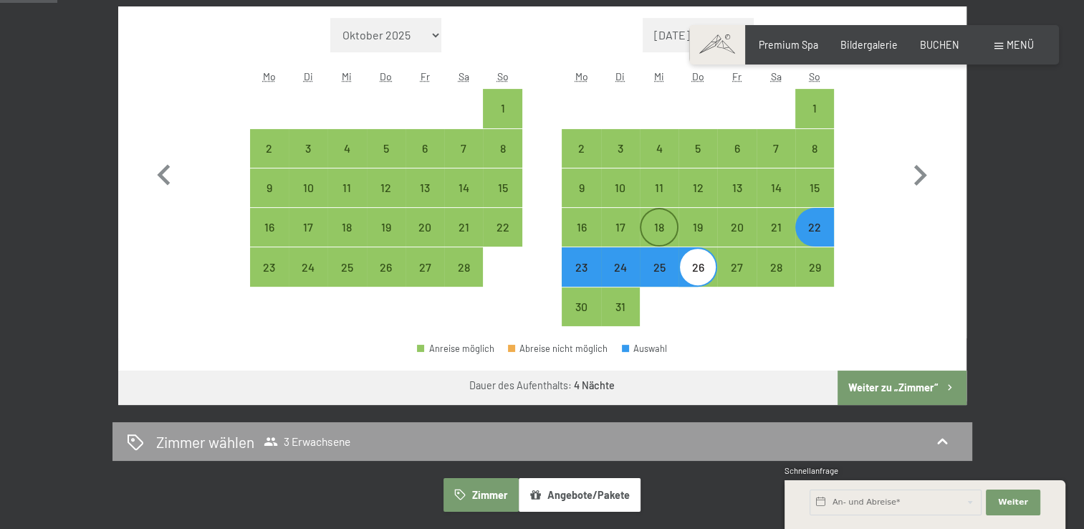
scroll to position [287, 0]
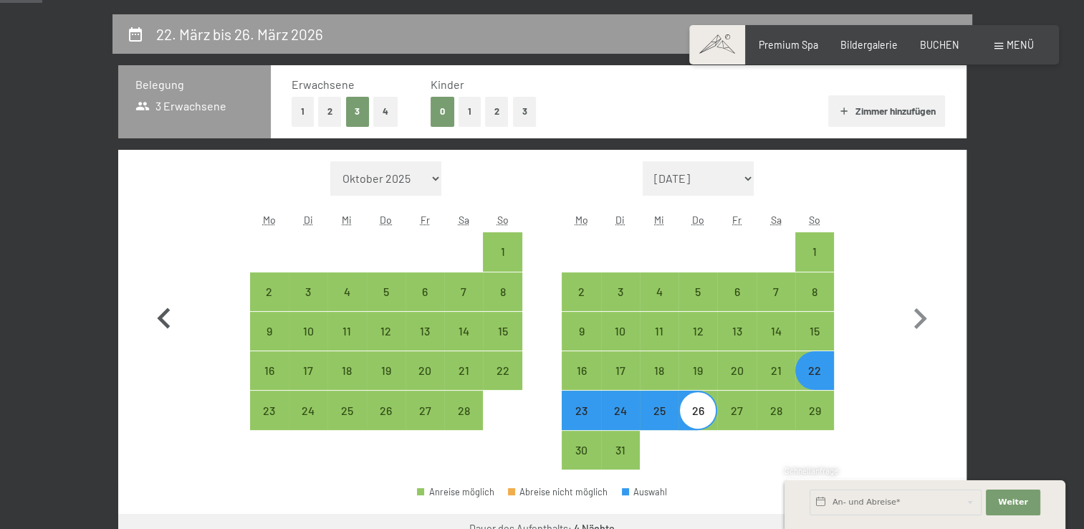
click at [163, 314] on icon "button" at bounding box center [163, 317] width 13 height 21
select select "[DATE]"
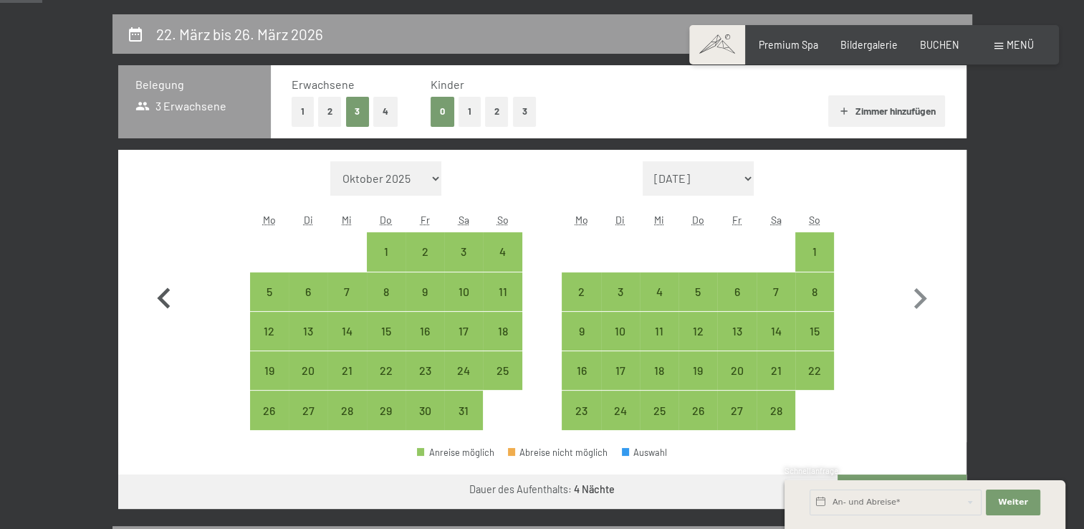
click at [163, 314] on icon "button" at bounding box center [164, 299] width 42 height 42
select select "[DATE]"
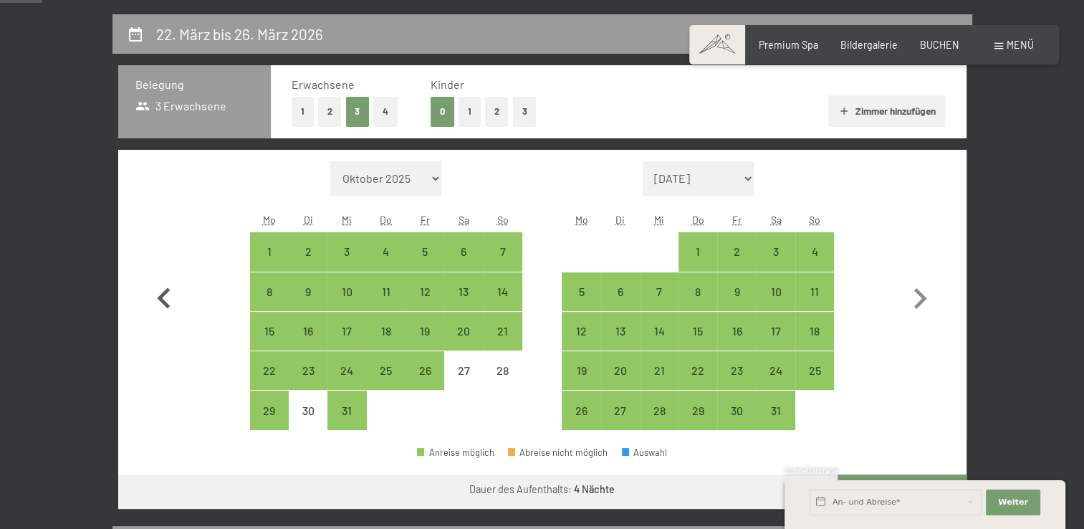
click at [163, 314] on icon "button" at bounding box center [164, 299] width 42 height 42
select select "[DATE]"
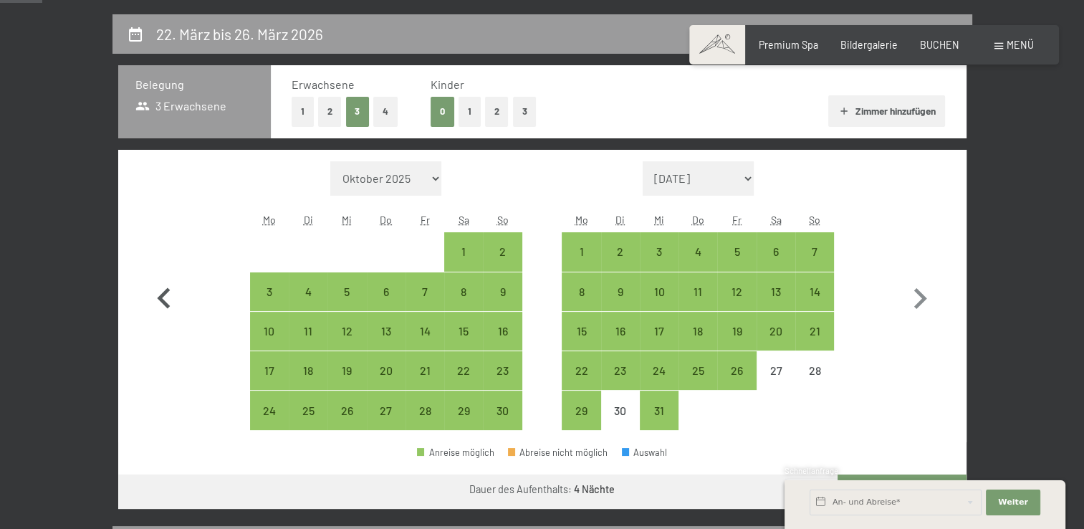
click at [163, 314] on icon "button" at bounding box center [164, 299] width 42 height 42
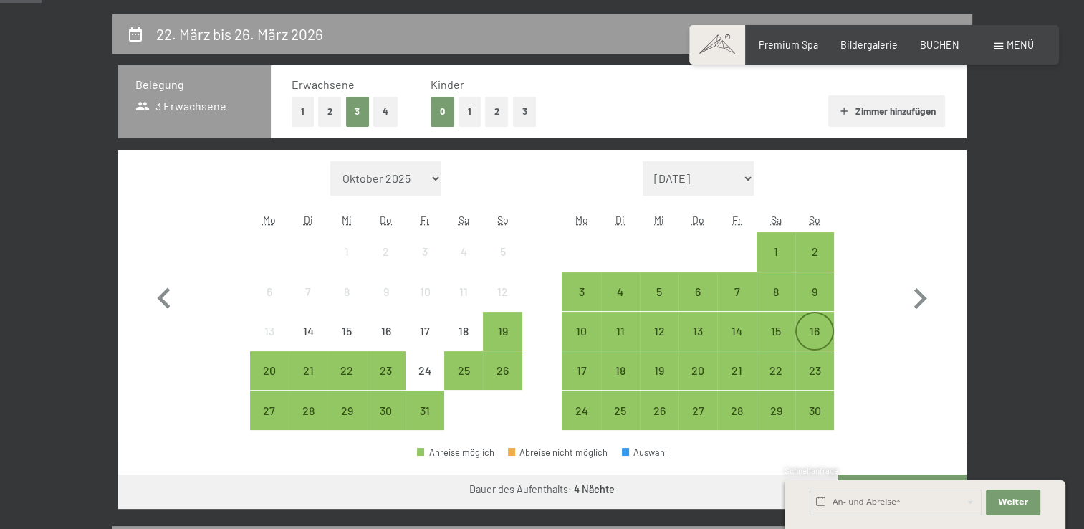
click at [814, 330] on div "16" at bounding box center [815, 343] width 36 height 36
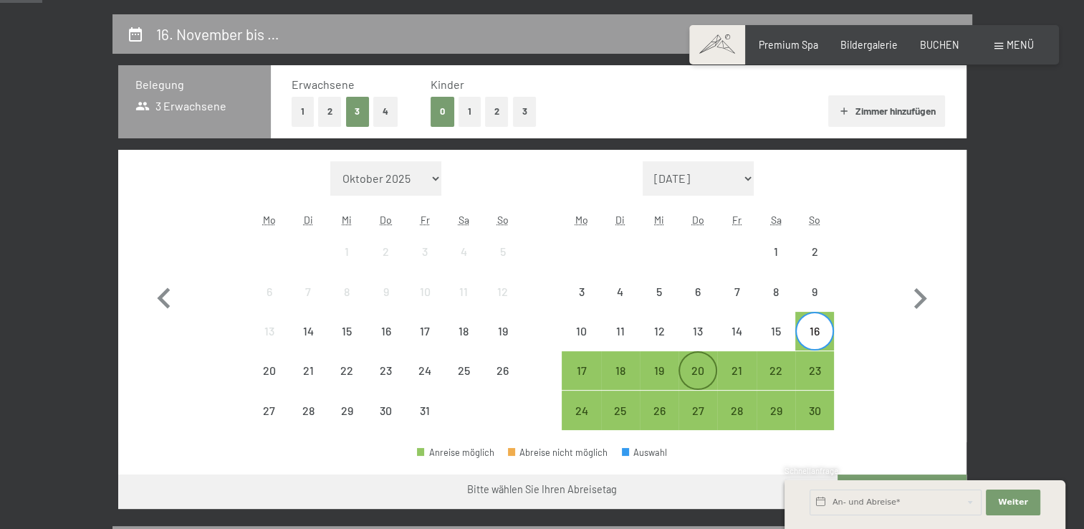
click at [699, 372] on div "20" at bounding box center [698, 383] width 36 height 36
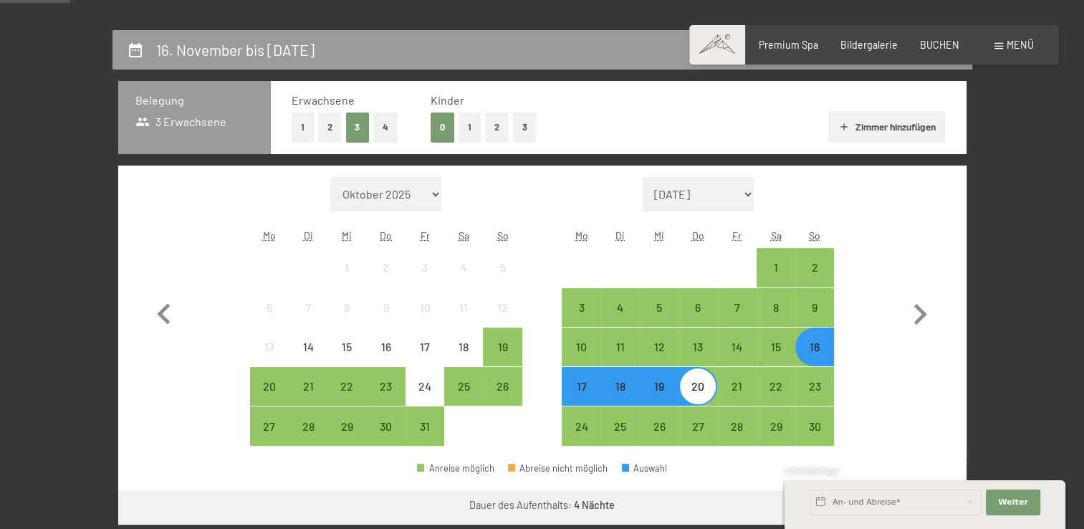
scroll to position [215, 0]
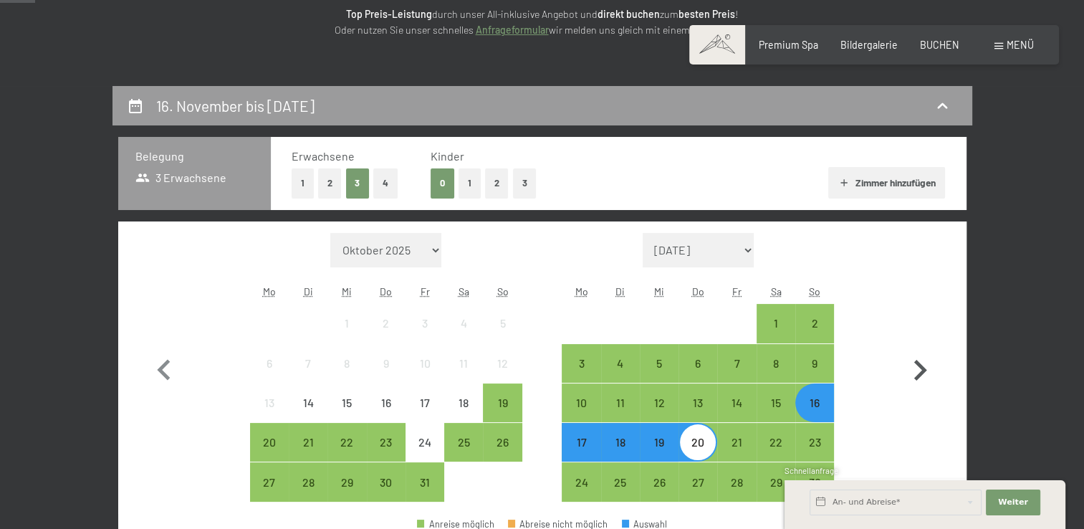
click at [914, 364] on icon "button" at bounding box center [920, 371] width 42 height 42
select select "[DATE]"
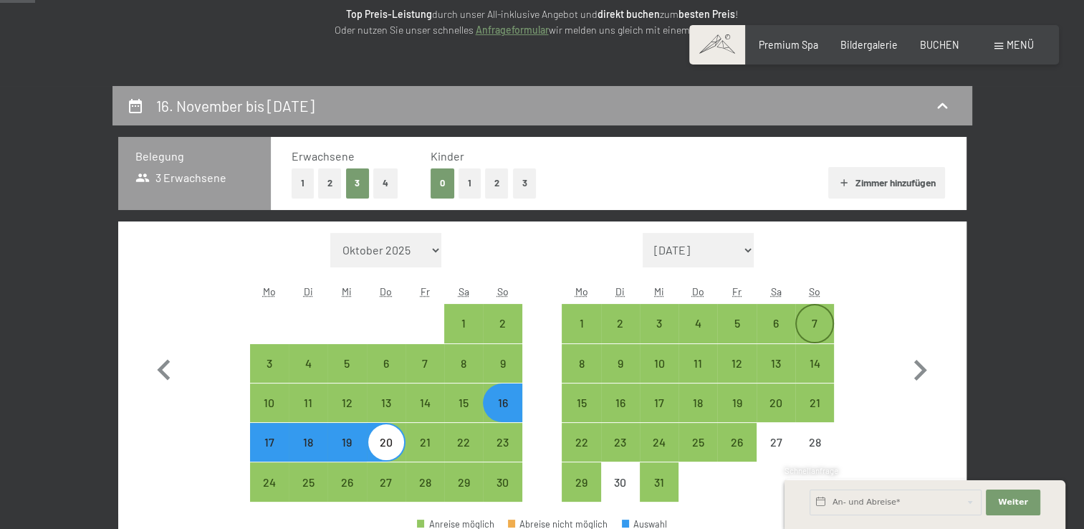
click at [812, 320] on div "7" at bounding box center [815, 335] width 36 height 36
select select "[DATE]"
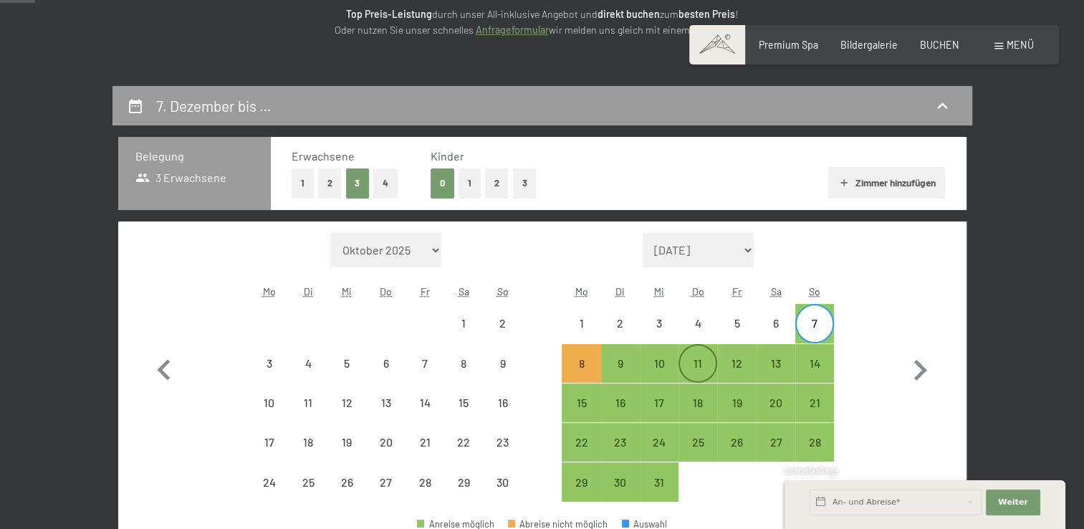
click at [698, 358] on div "11" at bounding box center [698, 375] width 36 height 36
select select "[DATE]"
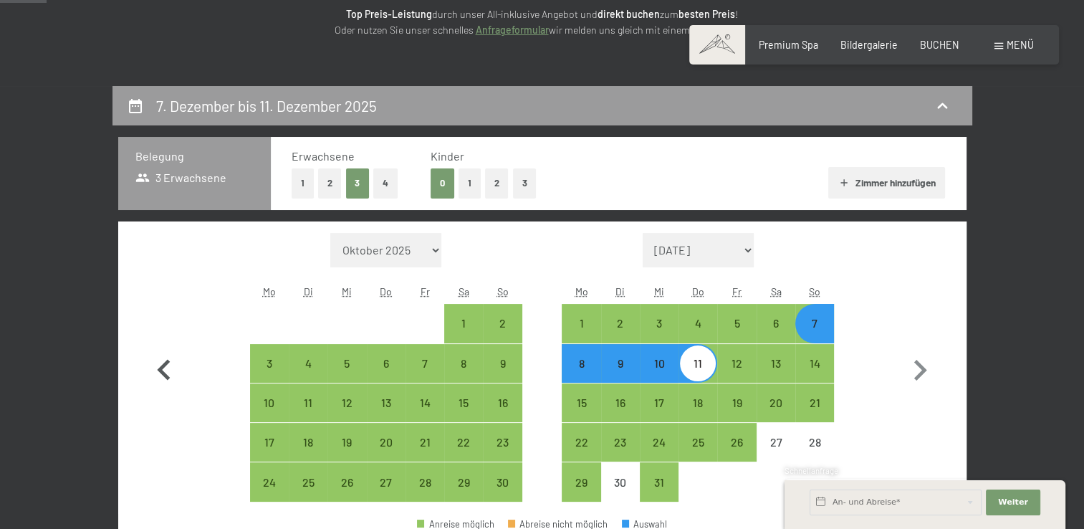
click at [161, 368] on icon "button" at bounding box center [163, 369] width 13 height 21
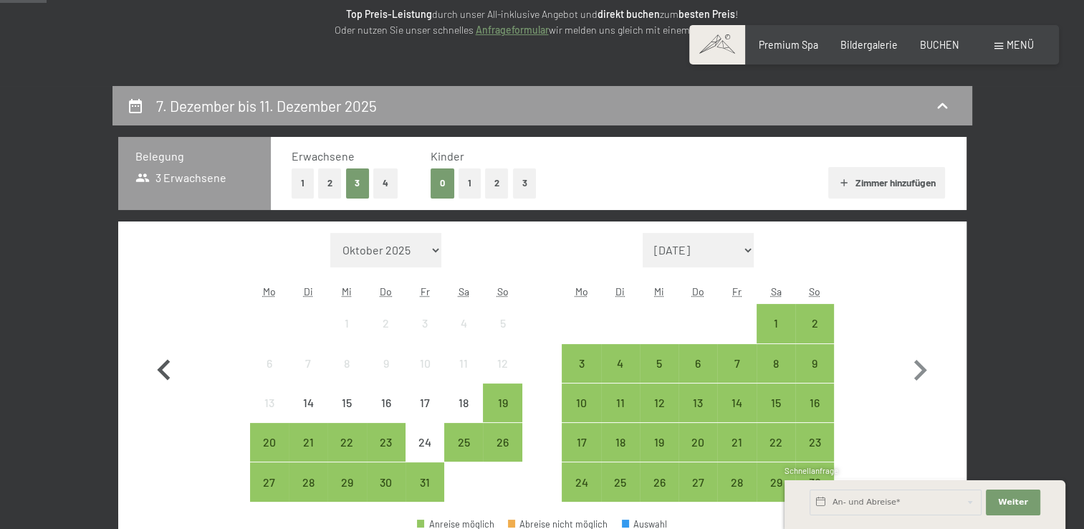
click at [161, 368] on icon "button" at bounding box center [163, 369] width 13 height 21
click at [163, 365] on icon "button" at bounding box center [163, 369] width 13 height 21
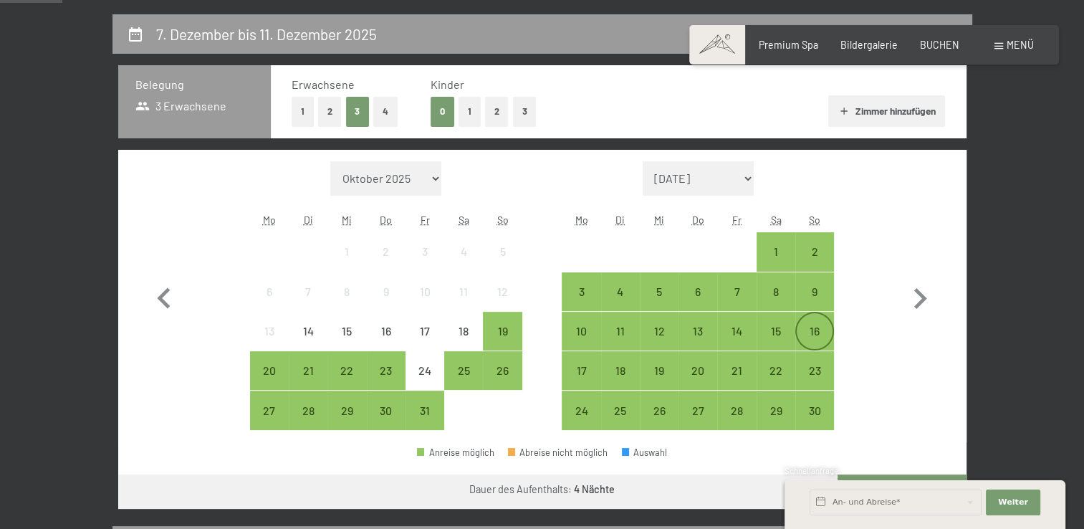
click at [820, 331] on div "16" at bounding box center [815, 343] width 36 height 36
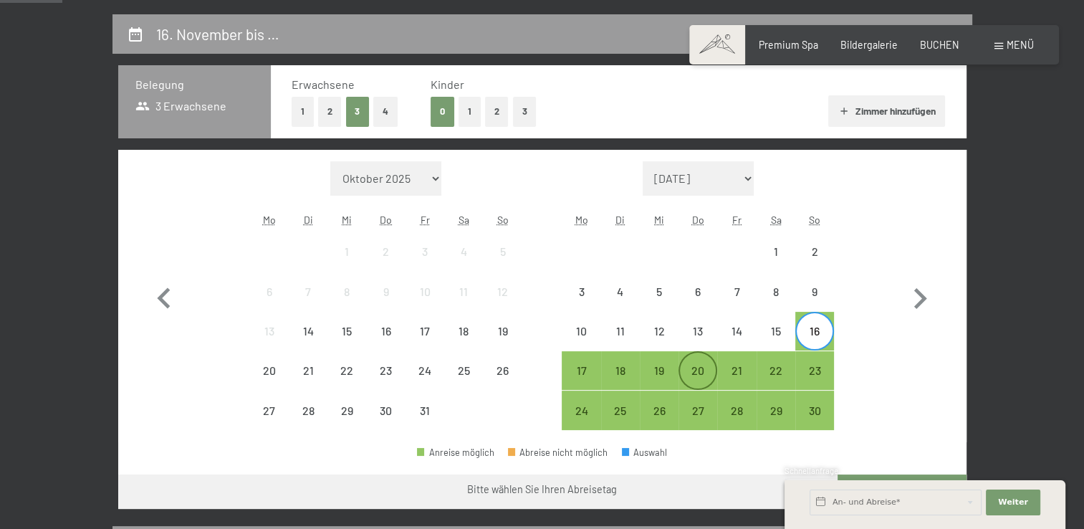
click at [688, 368] on div "20" at bounding box center [698, 383] width 36 height 36
